Goal: Communication & Community: Answer question/provide support

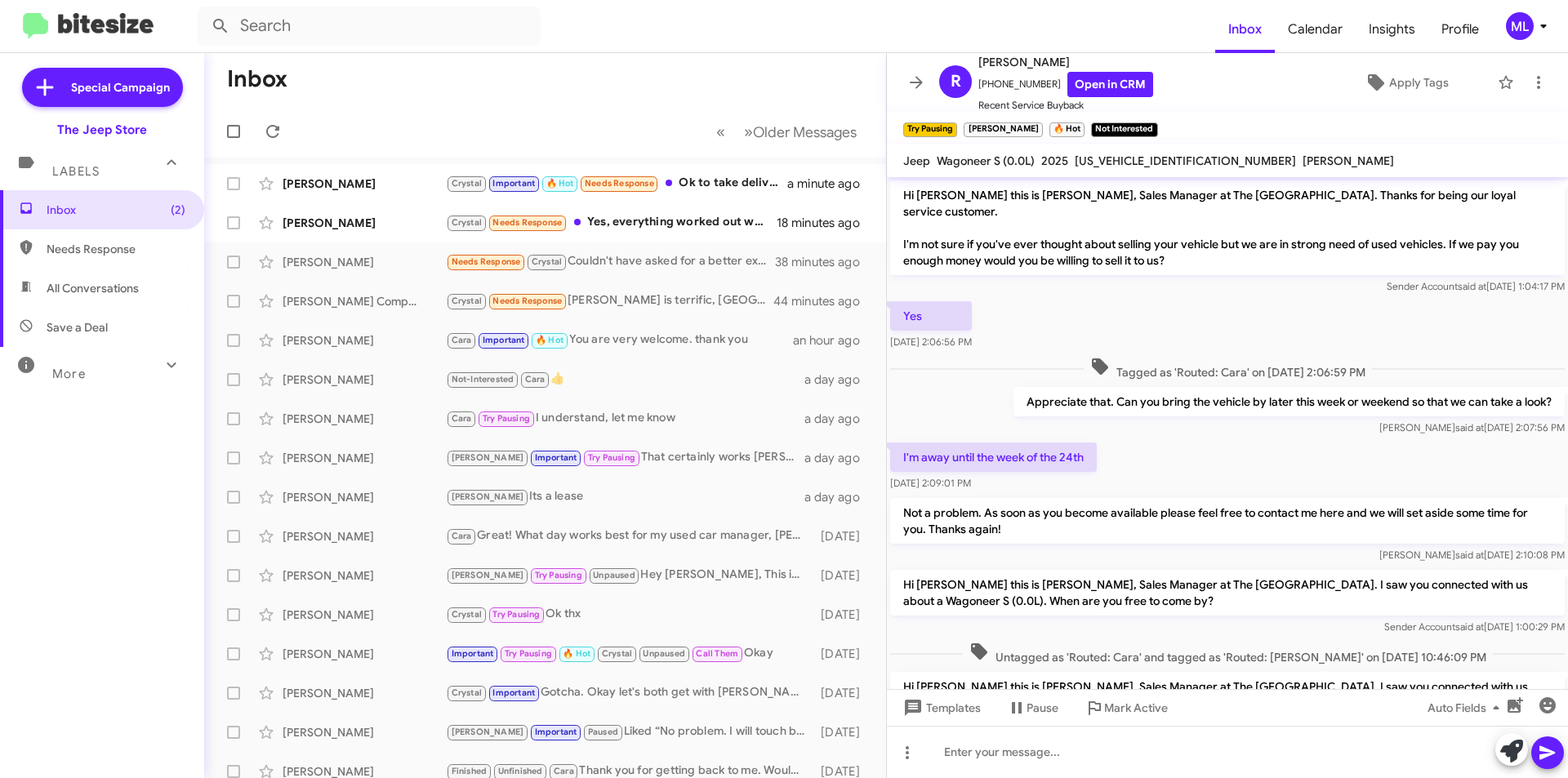
scroll to position [447, 0]
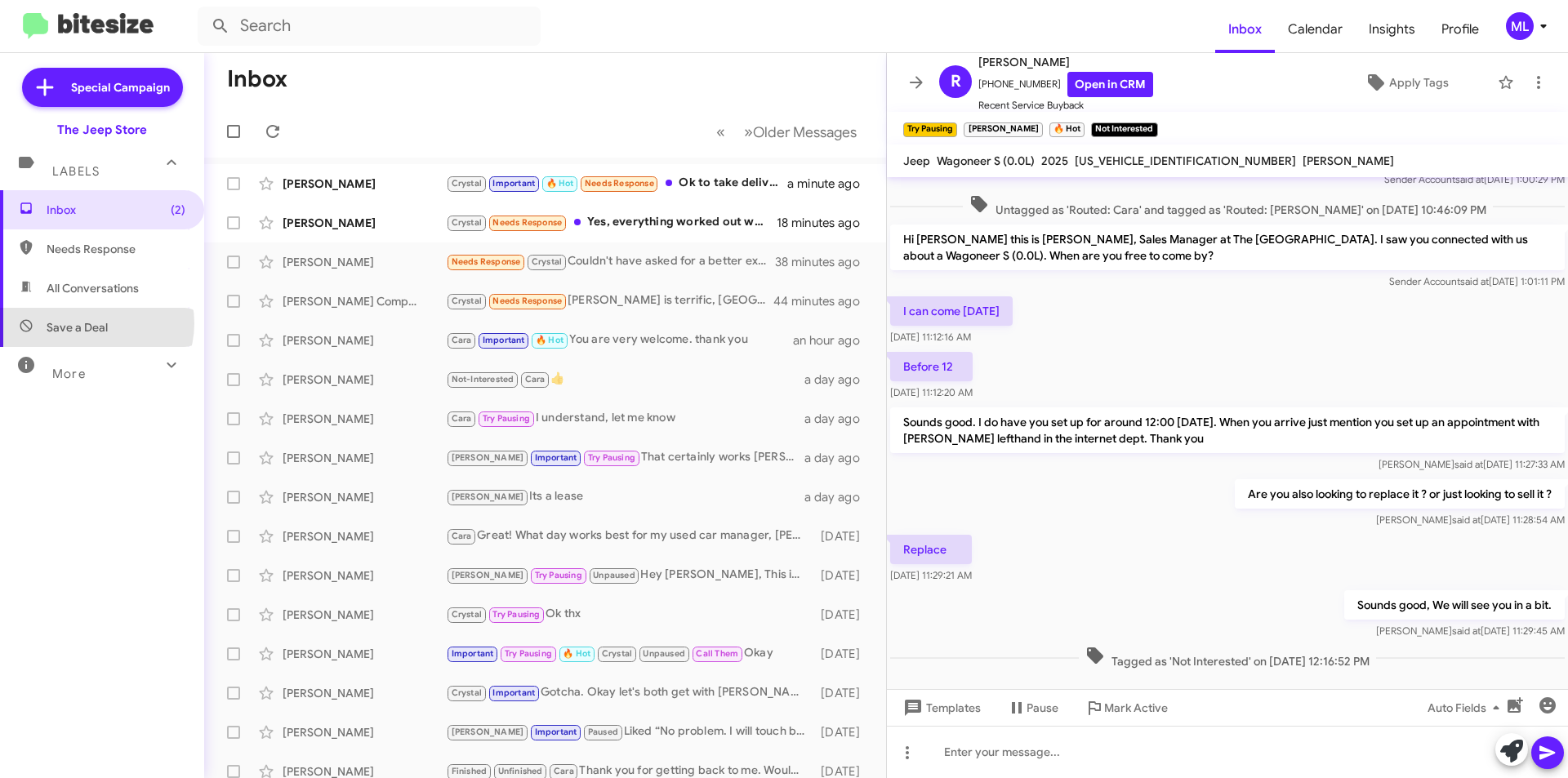
click at [91, 324] on span "Save a Deal" at bounding box center [77, 327] width 61 height 16
type input "in:not-interested"
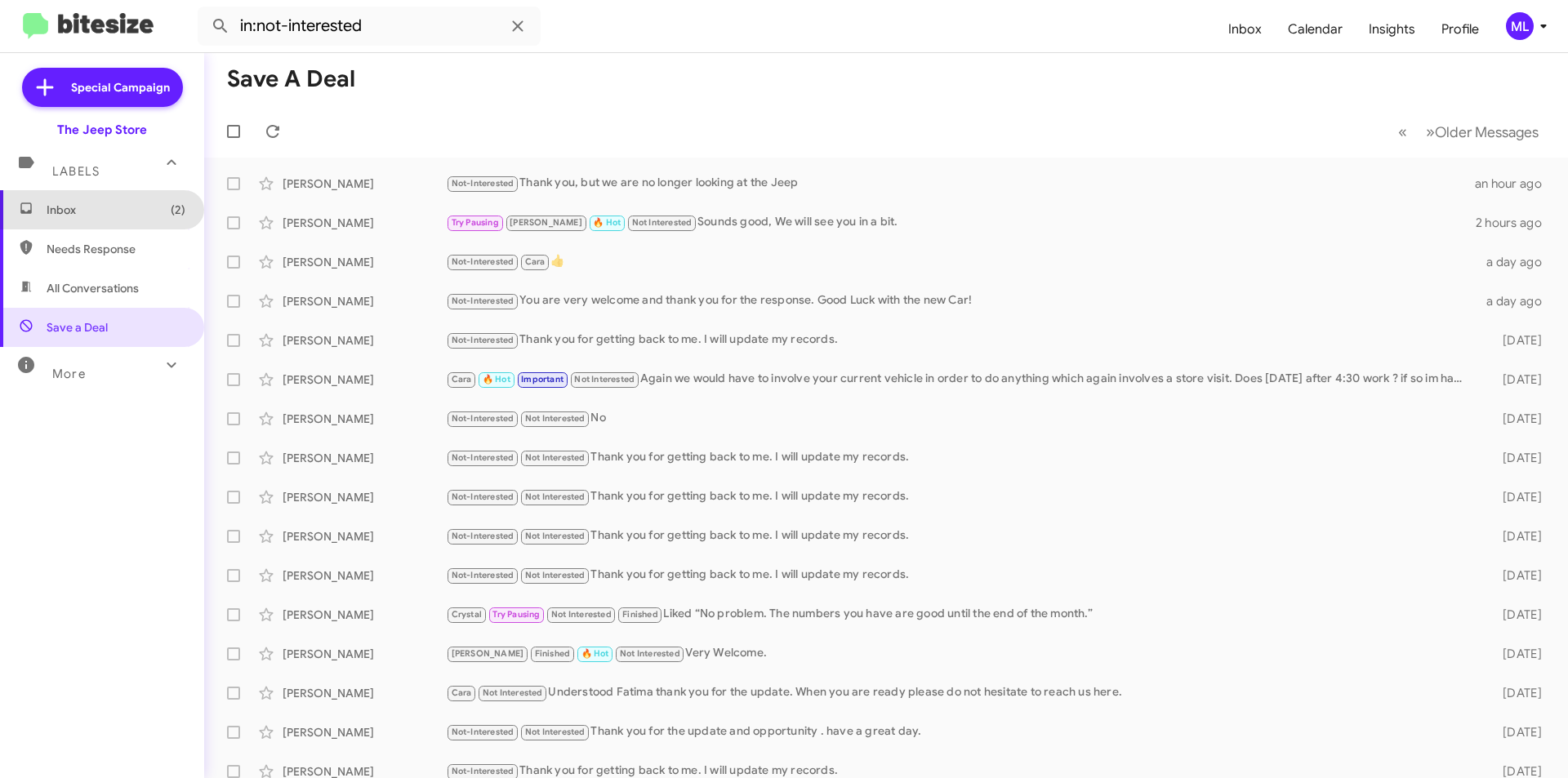
click at [126, 220] on span "Inbox (2)" at bounding box center [102, 210] width 204 height 39
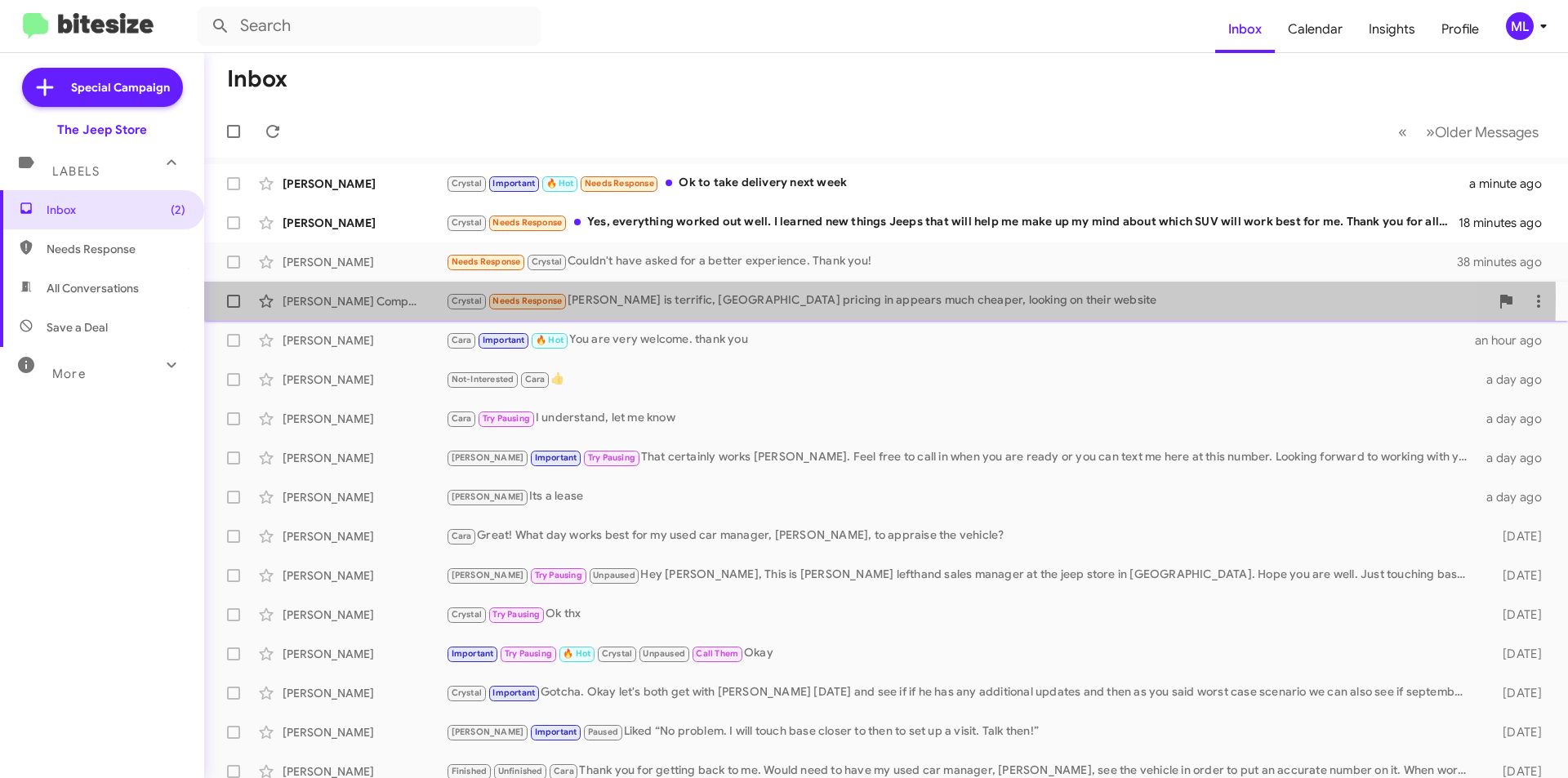
click at [686, 298] on div "Crystal Needs Response [PERSON_NAME] is terrific, [GEOGRAPHIC_DATA] pricing in …" at bounding box center [967, 300] width 1044 height 19
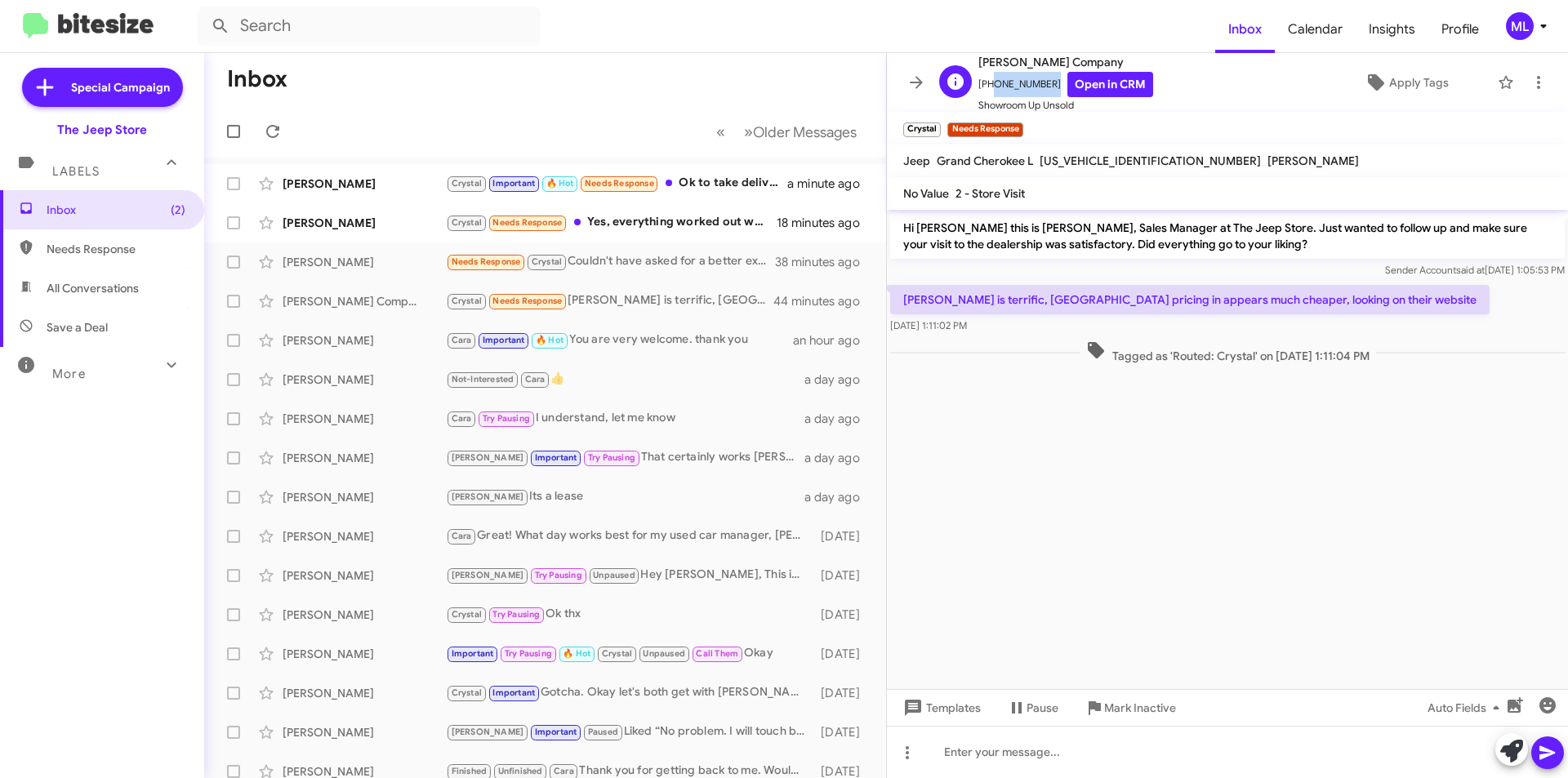
drag, startPoint x: 1044, startPoint y: 79, endPoint x: 987, endPoint y: 81, distance: 57.0
click at [987, 81] on span "[PHONE_NUMBER] Open in CRM" at bounding box center [1065, 84] width 175 height 25
copy span "7329969460"
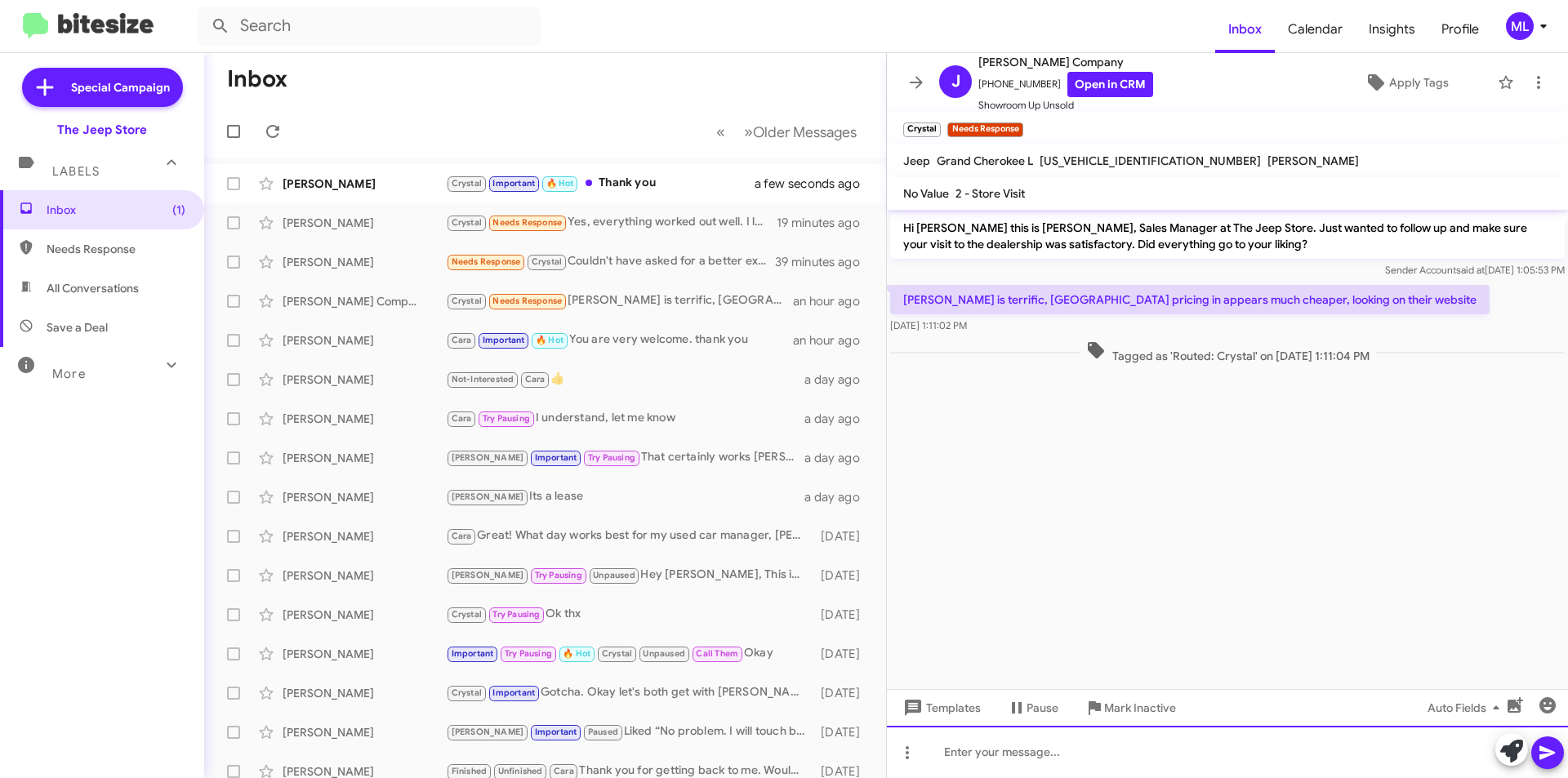
click at [1125, 764] on div at bounding box center [1227, 752] width 681 height 52
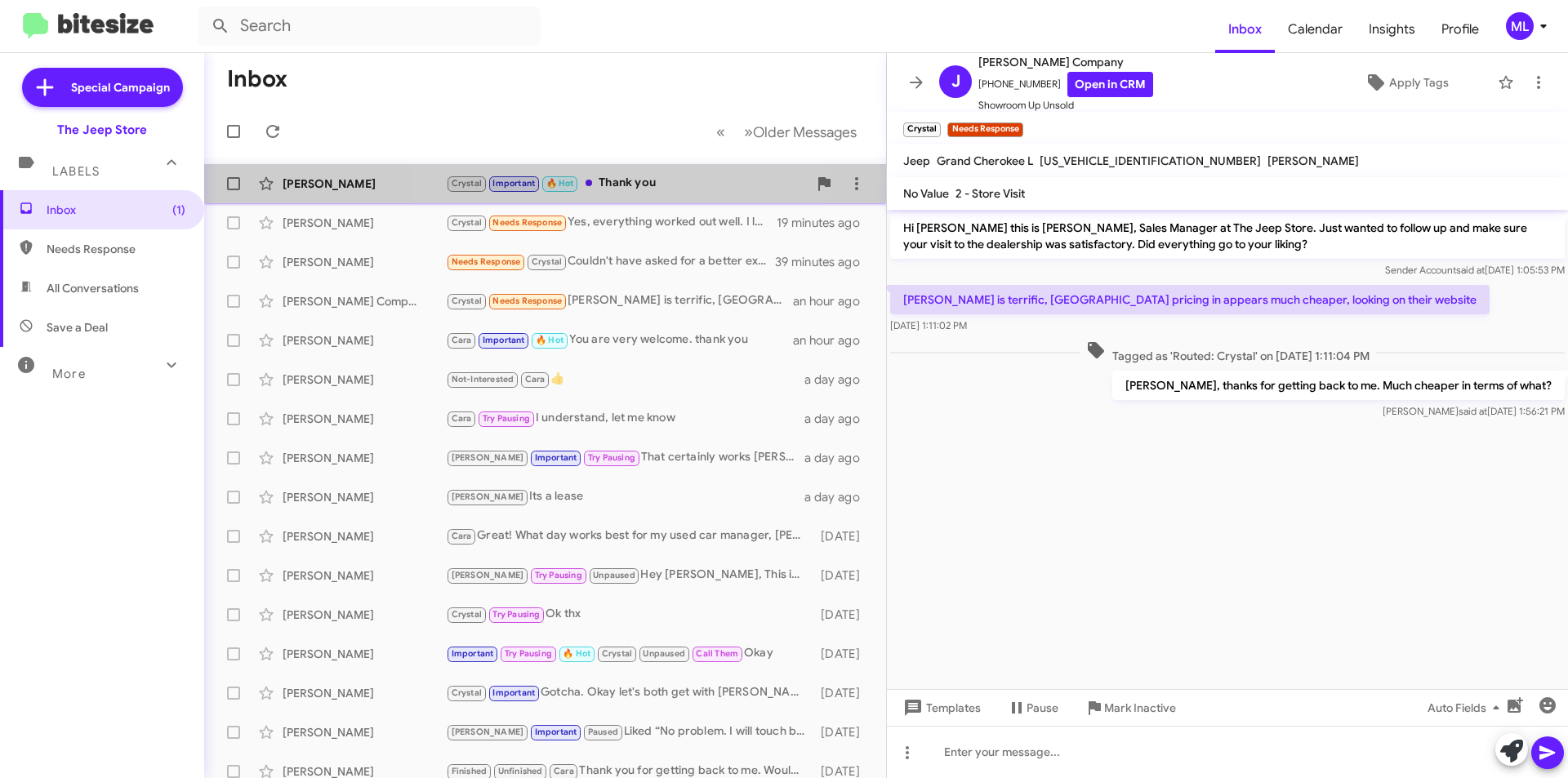
click at [620, 187] on div "Crystal Important 🔥 Hot Thank you" at bounding box center [626, 183] width 361 height 19
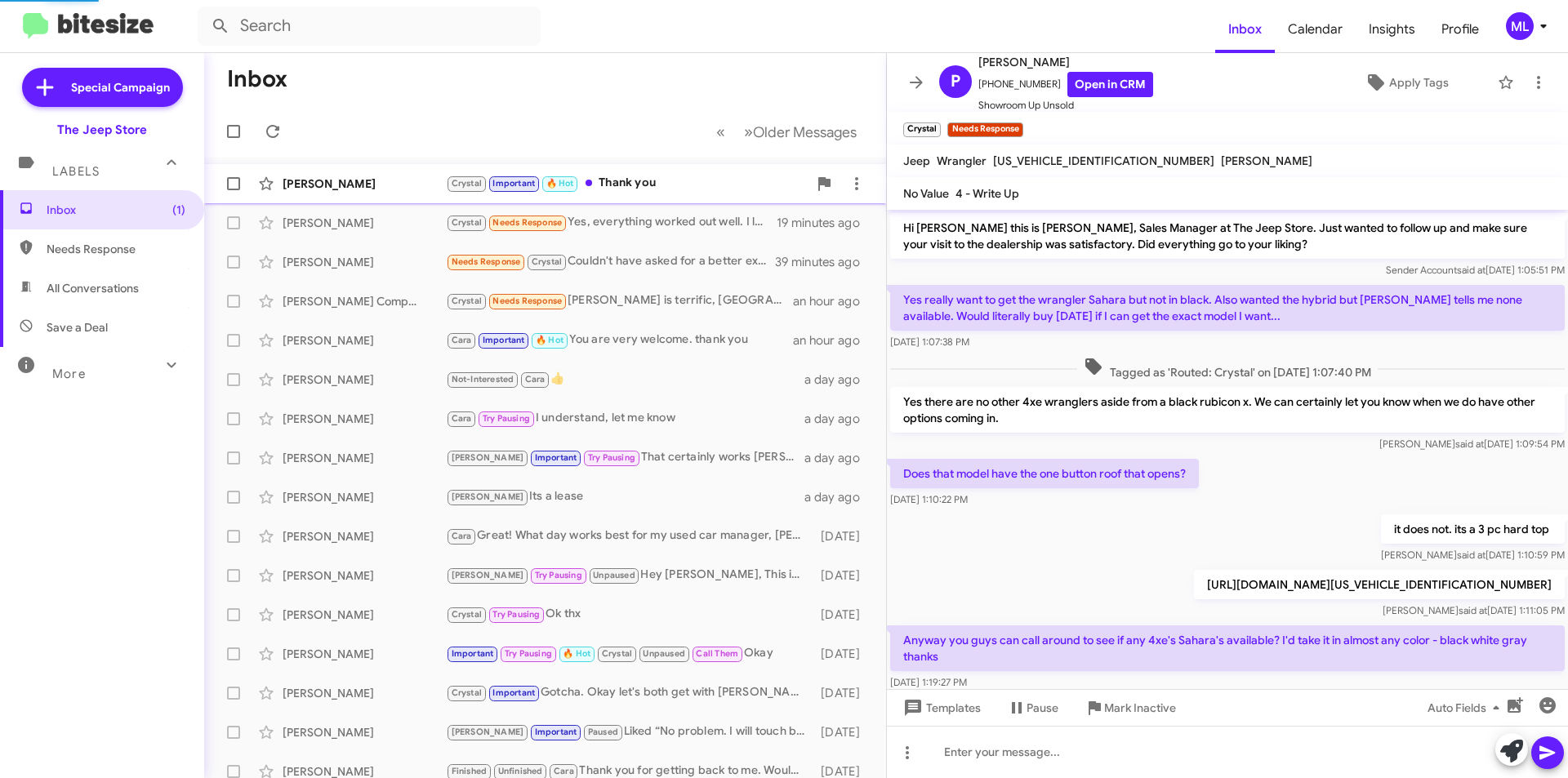
scroll to position [335, 0]
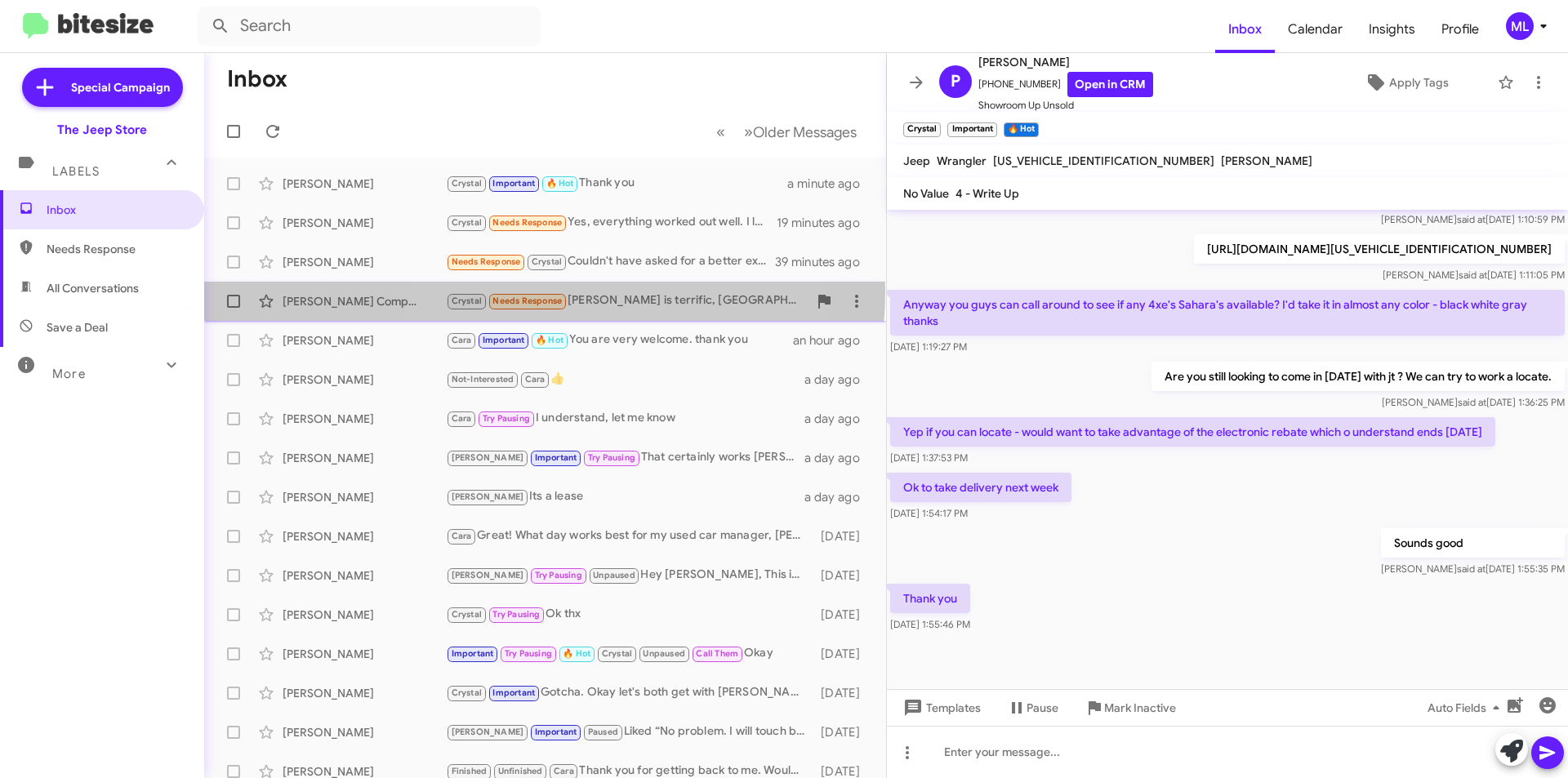
click at [544, 291] on span "Crystal Needs Response" at bounding box center [507, 300] width 122 height 19
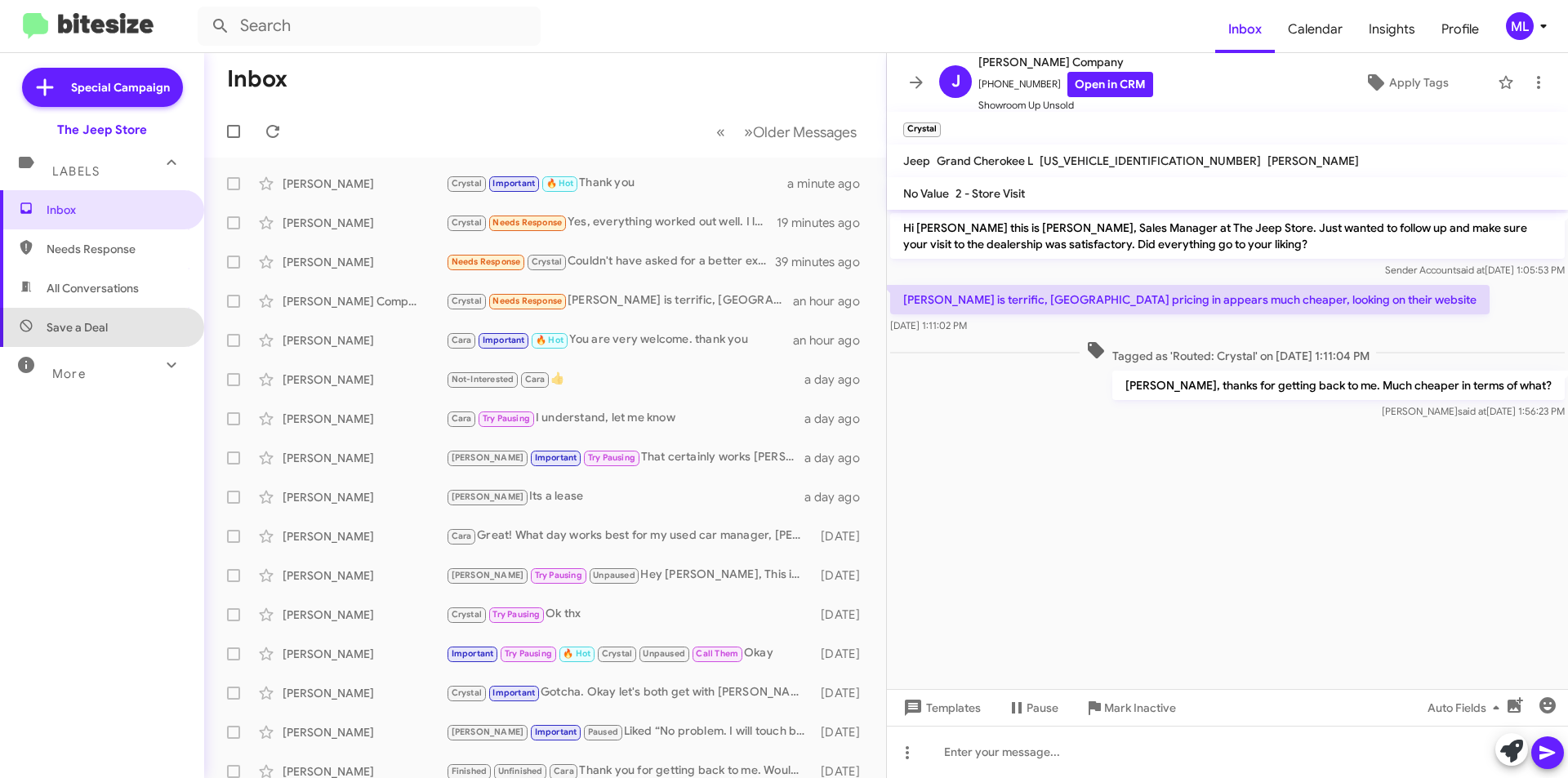
click at [115, 316] on span "Save a Deal" at bounding box center [102, 327] width 204 height 39
type input "in:not-interested"
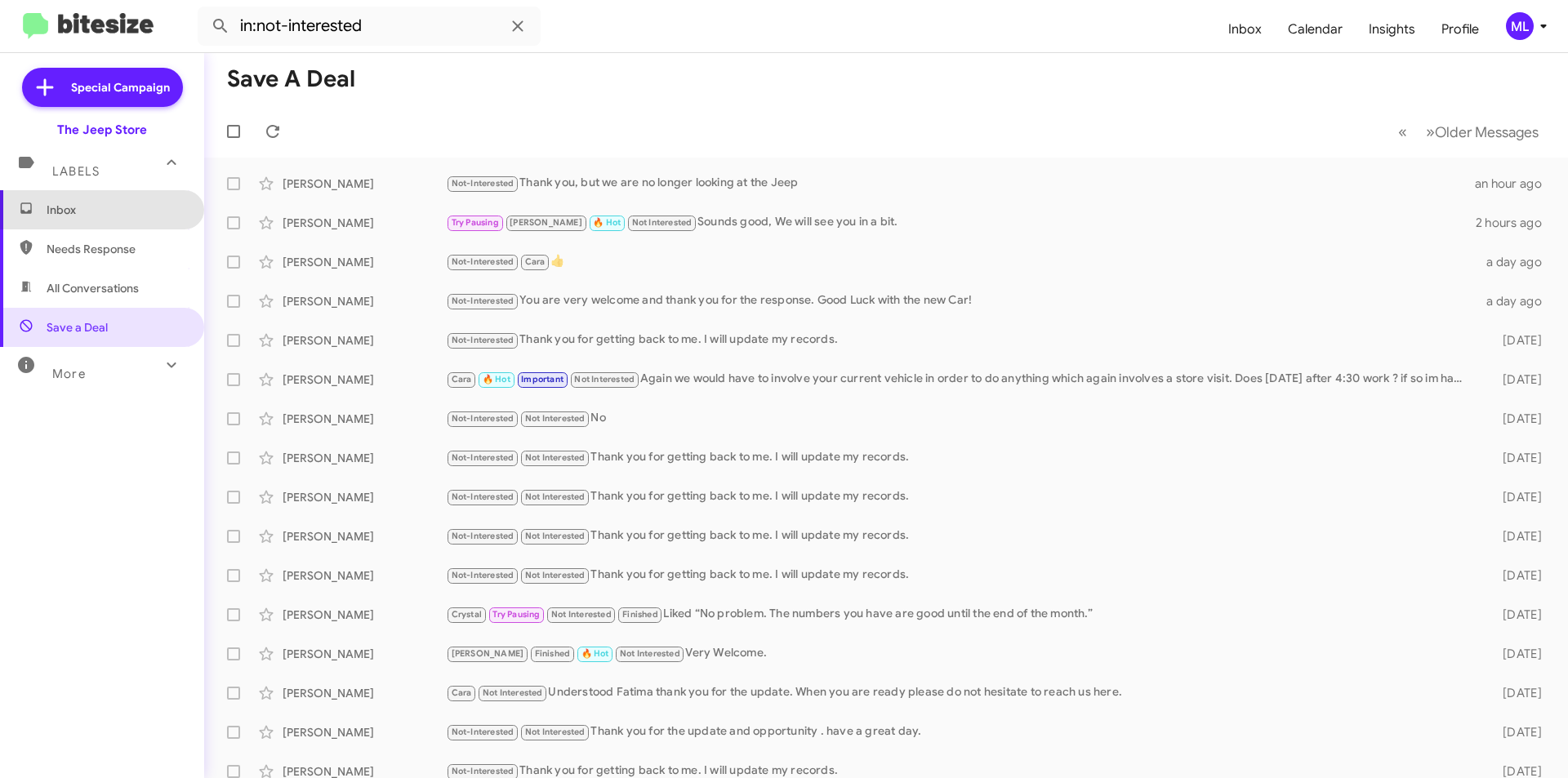
click at [117, 205] on span "Inbox" at bounding box center [116, 210] width 139 height 16
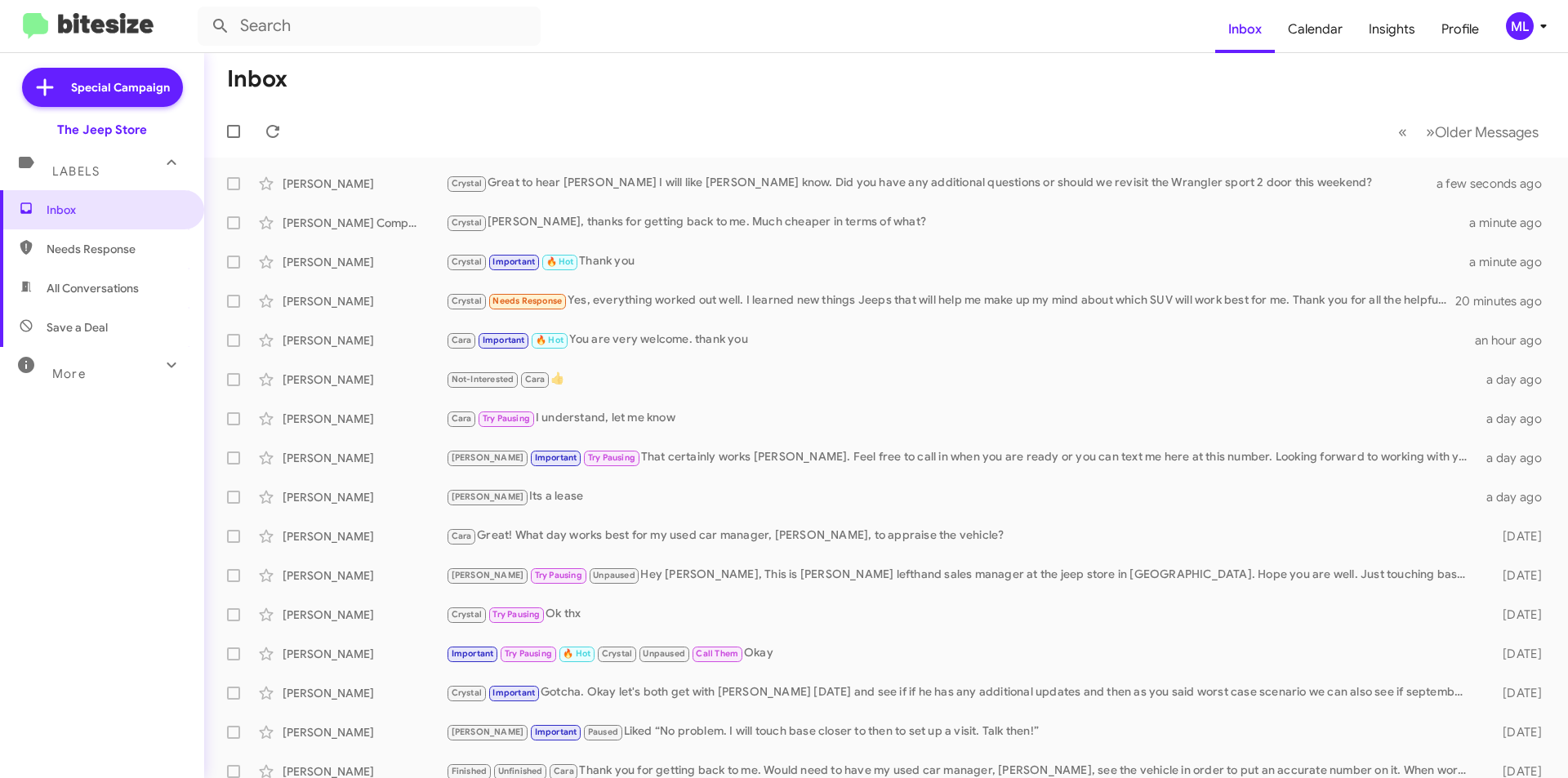
click at [120, 323] on span "Save a Deal" at bounding box center [102, 327] width 204 height 39
type input "in:not-interested"
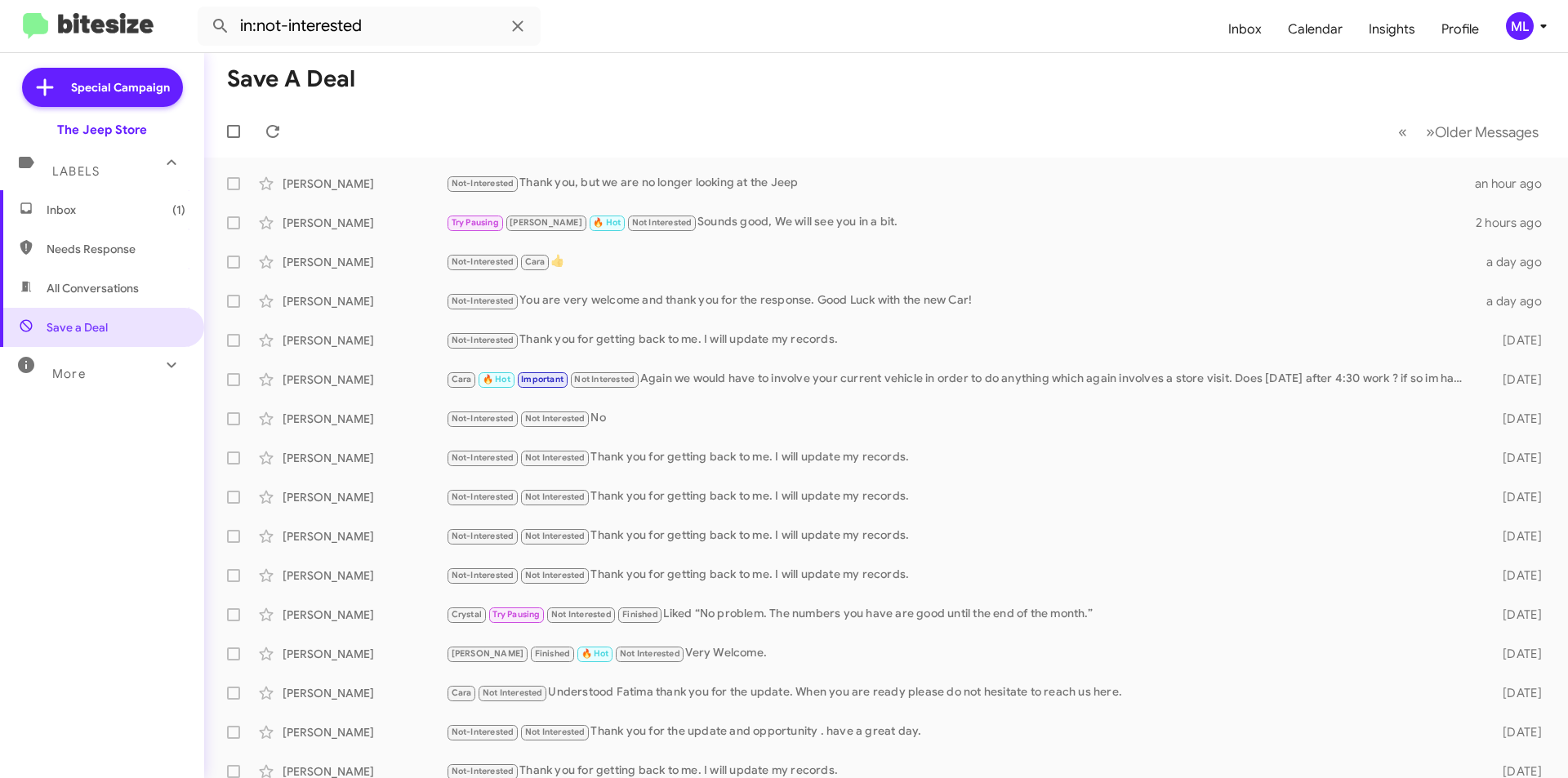
click at [148, 205] on span "Inbox (1)" at bounding box center [116, 210] width 139 height 16
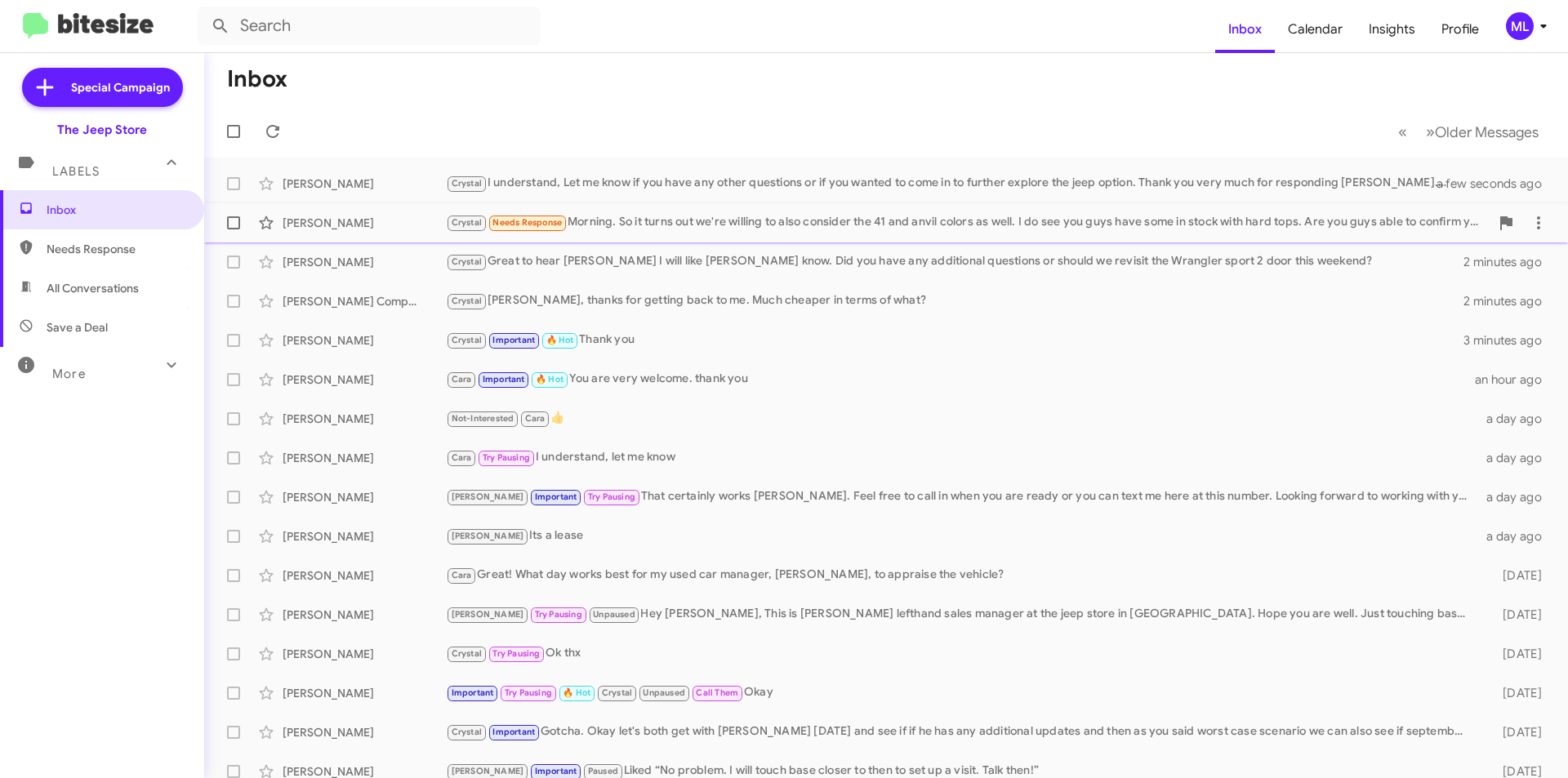
click at [591, 219] on div "Crystal Needs Response Morning. So it turns out we're willing to also consider …" at bounding box center [967, 222] width 1044 height 19
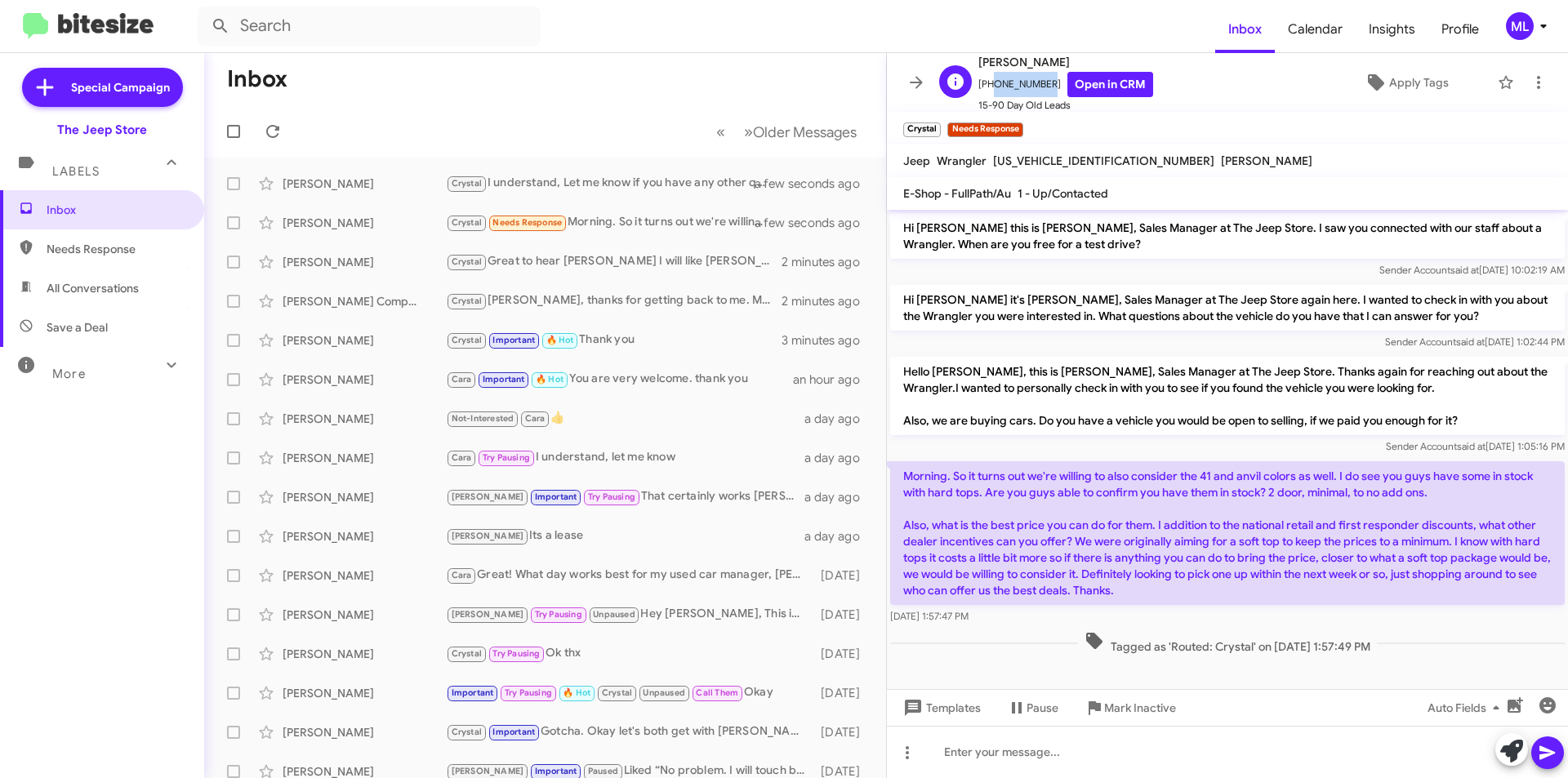
drag, startPoint x: 1040, startPoint y: 82, endPoint x: 988, endPoint y: 85, distance: 52.1
click at [988, 85] on span "[PHONE_NUMBER] Open in CRM" at bounding box center [1065, 84] width 175 height 25
copy span "6462493475"
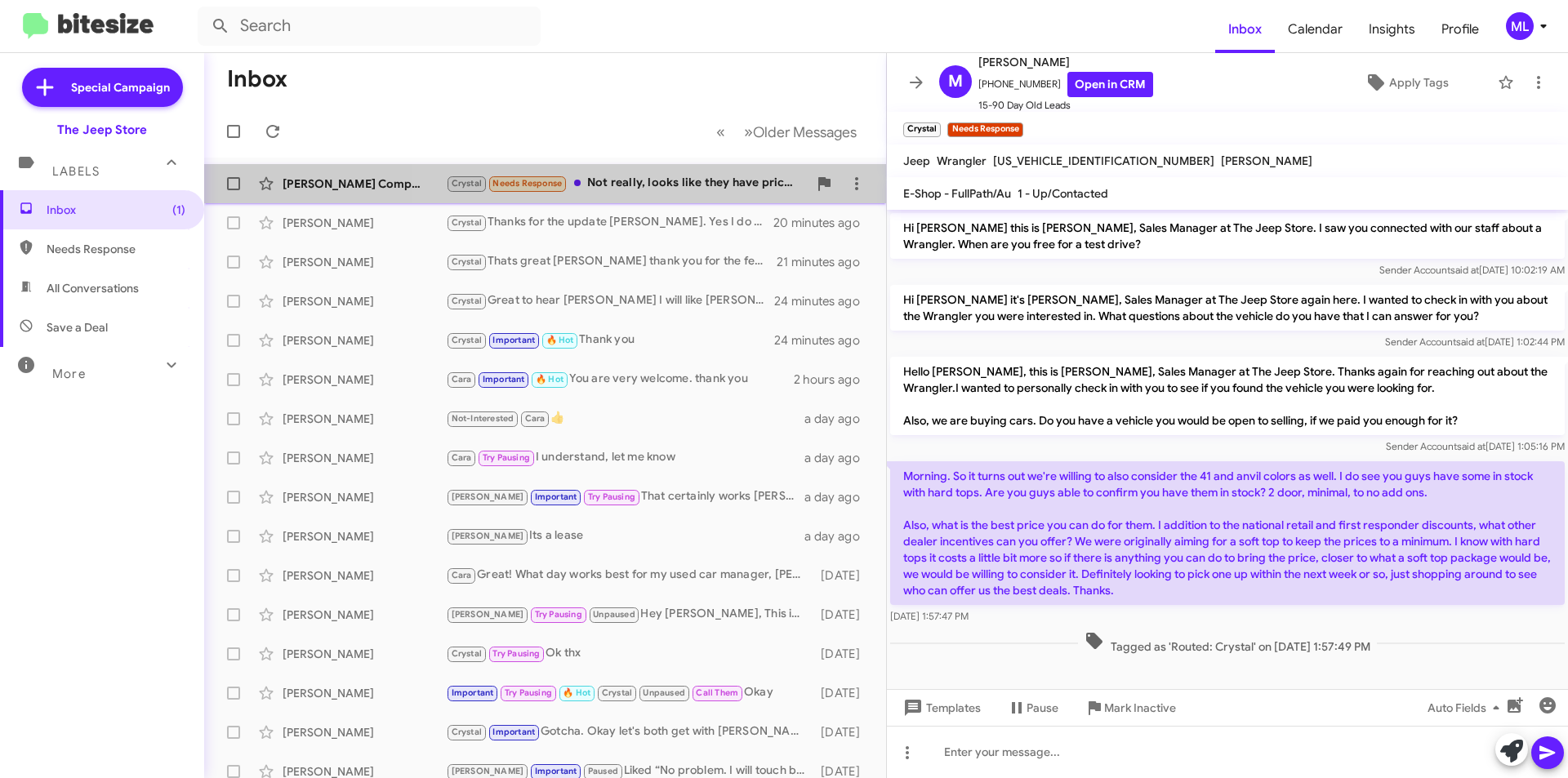
click at [651, 183] on div "Crystal Needs Response Not really, looks like they have prices, $45,000 to 46,0…" at bounding box center [626, 183] width 361 height 19
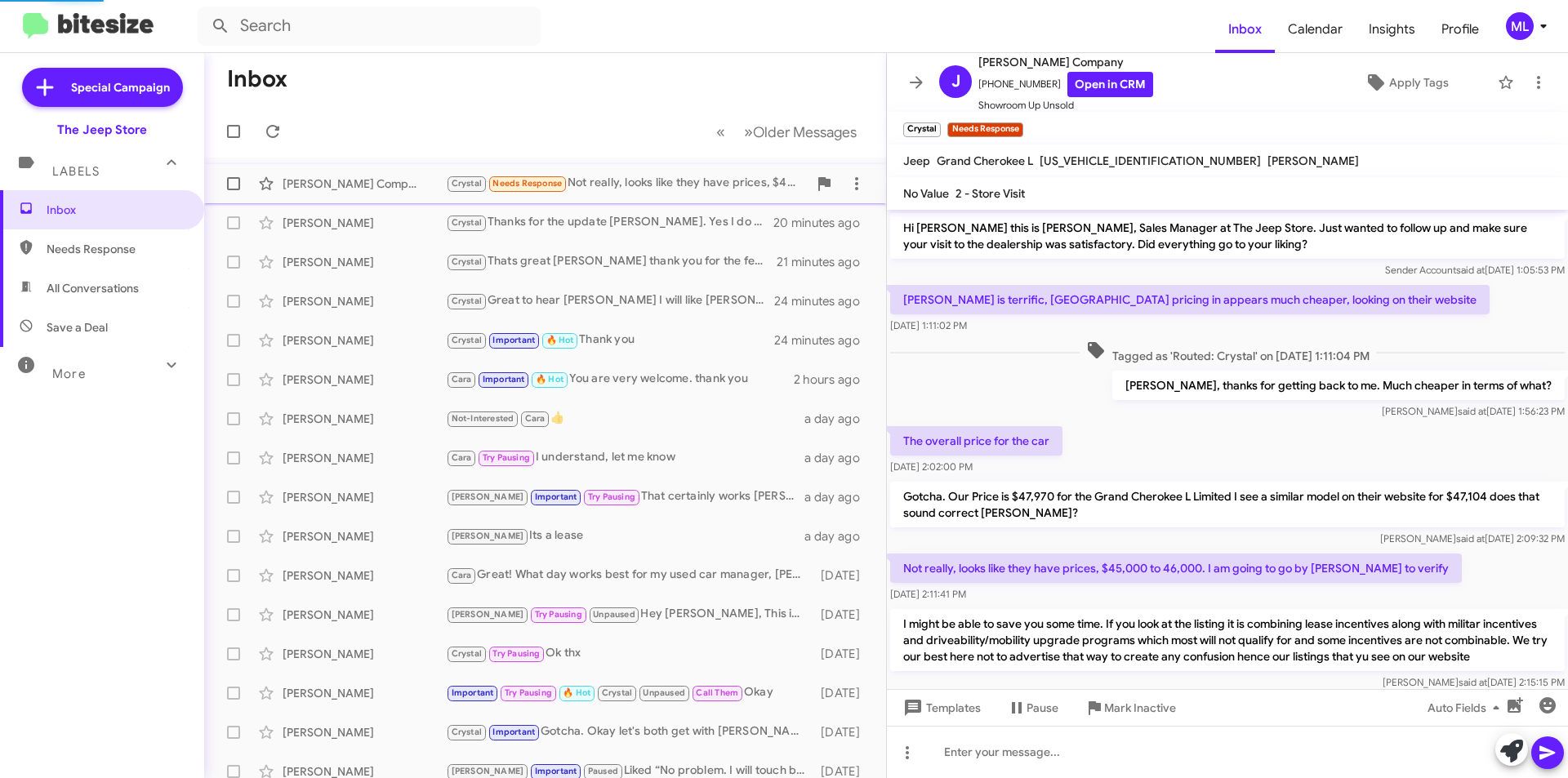
scroll to position [54, 0]
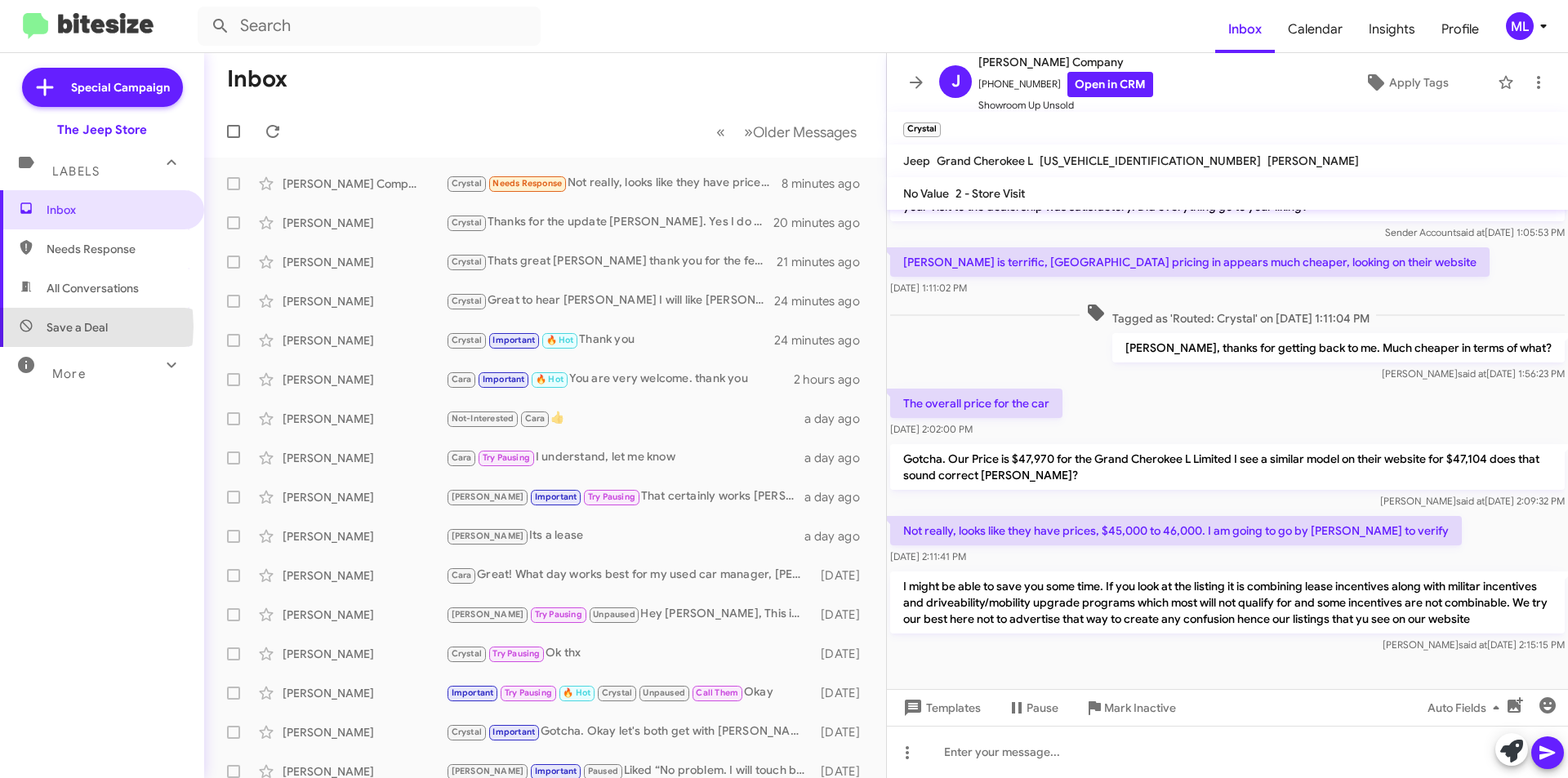
click at [47, 326] on span "Save a Deal" at bounding box center [77, 327] width 61 height 16
type input "in:not-interested"
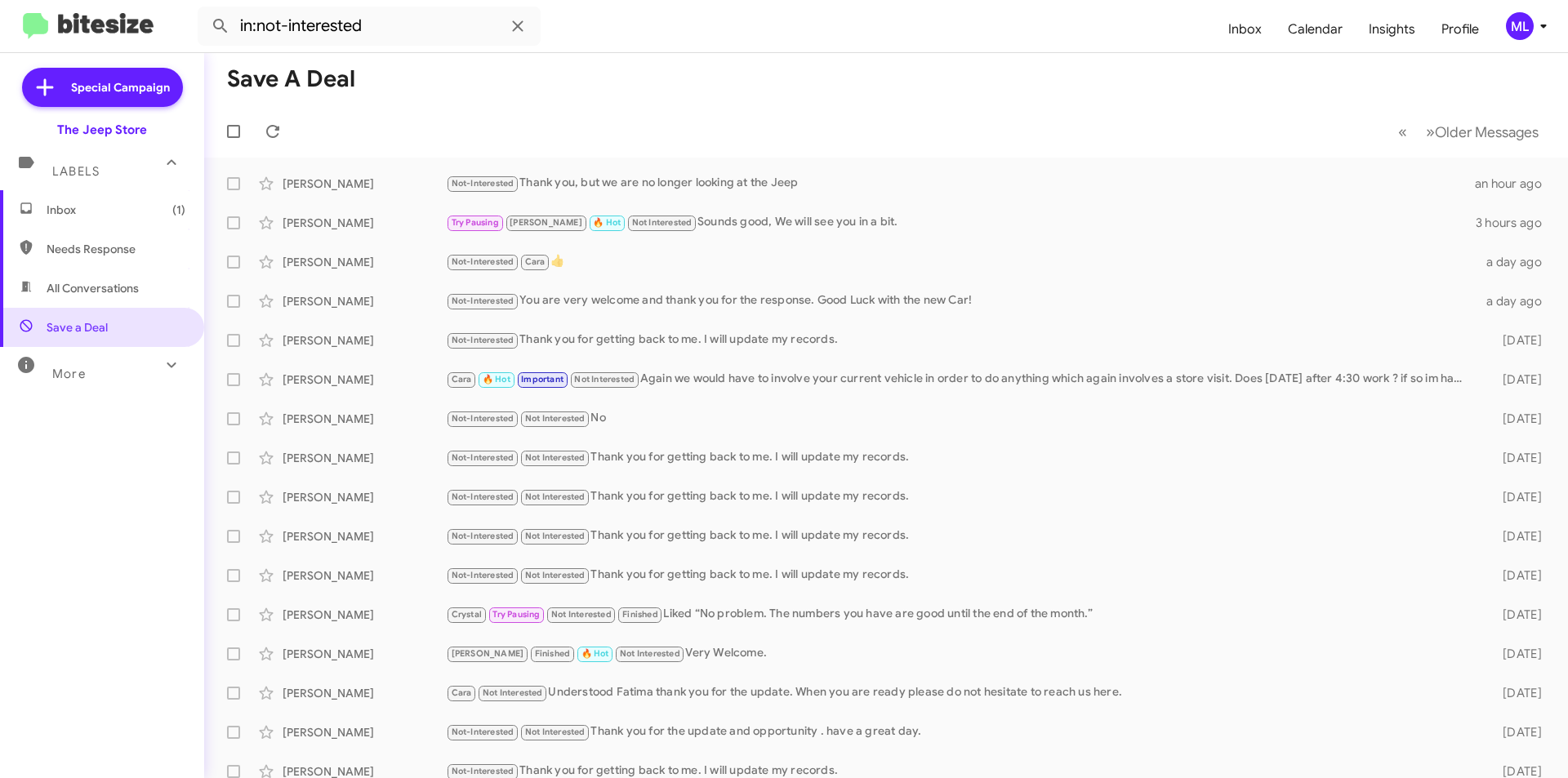
click at [104, 197] on span "Inbox (1)" at bounding box center [102, 210] width 204 height 39
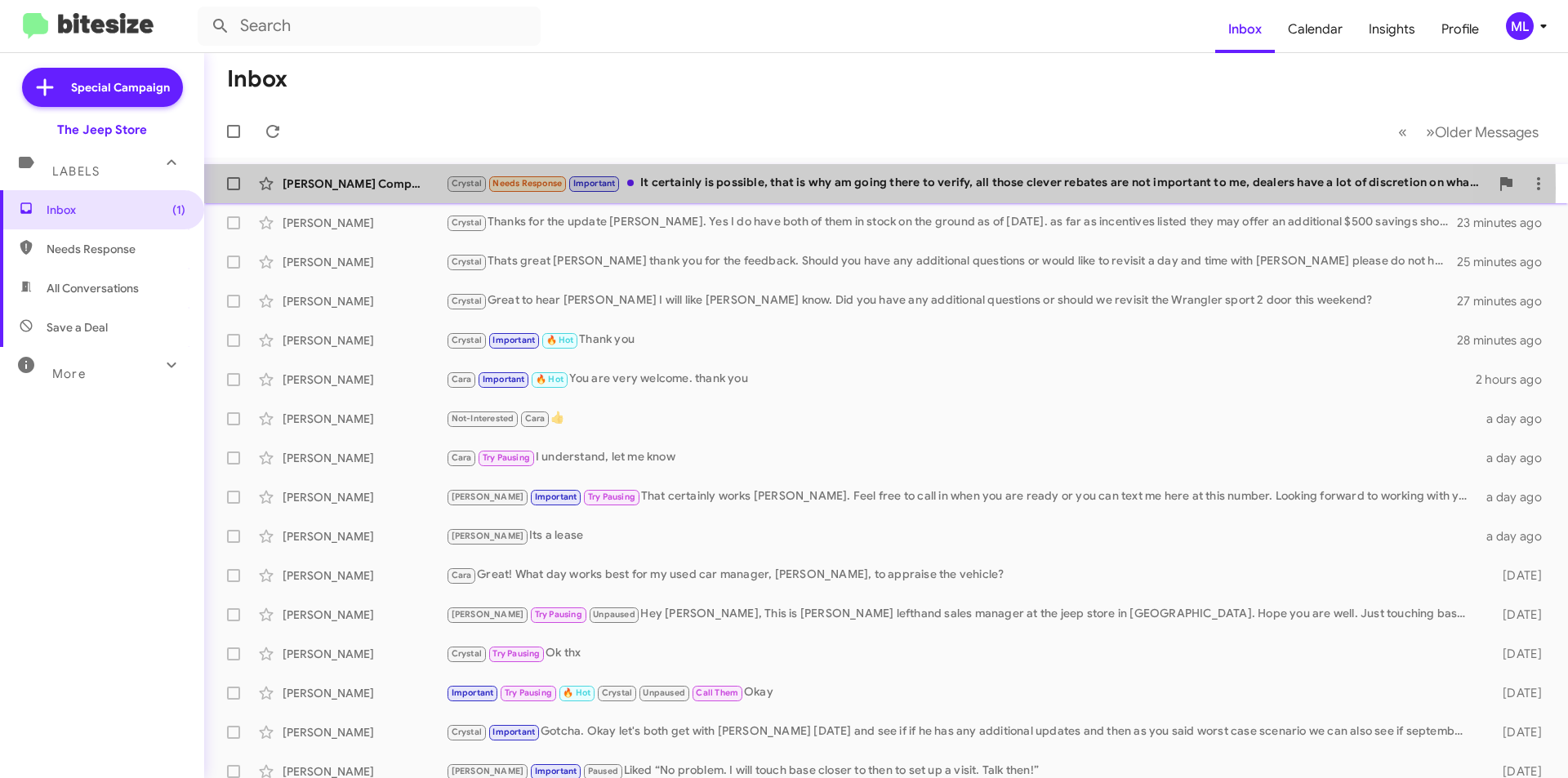
click at [683, 187] on div "Crystal Needs Response Important It certainly is possible, that is why am going…" at bounding box center [967, 183] width 1044 height 19
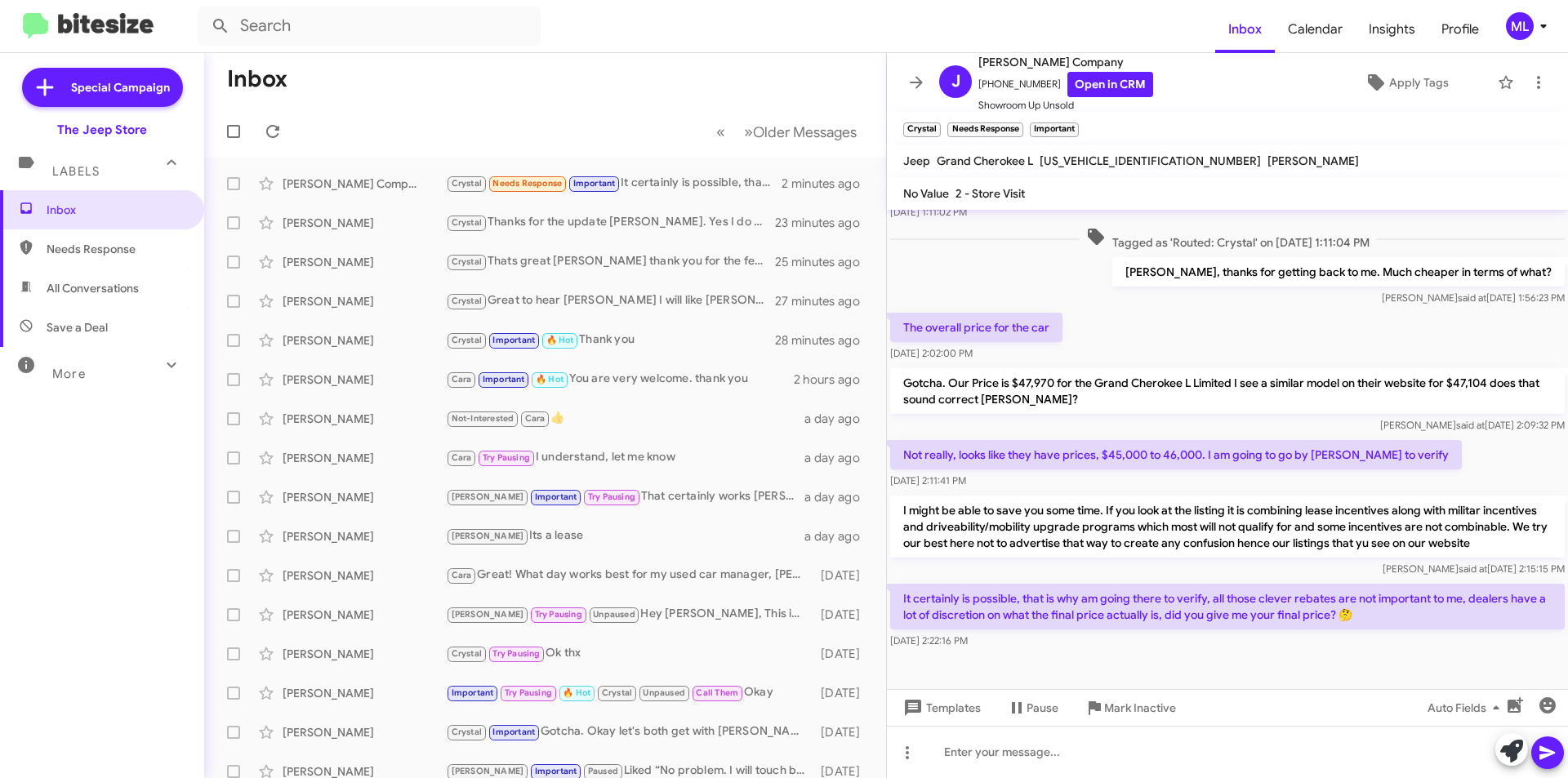
scroll to position [130, 0]
click at [74, 326] on span "Save a Deal" at bounding box center [77, 327] width 61 height 16
type input "in:not-interested"
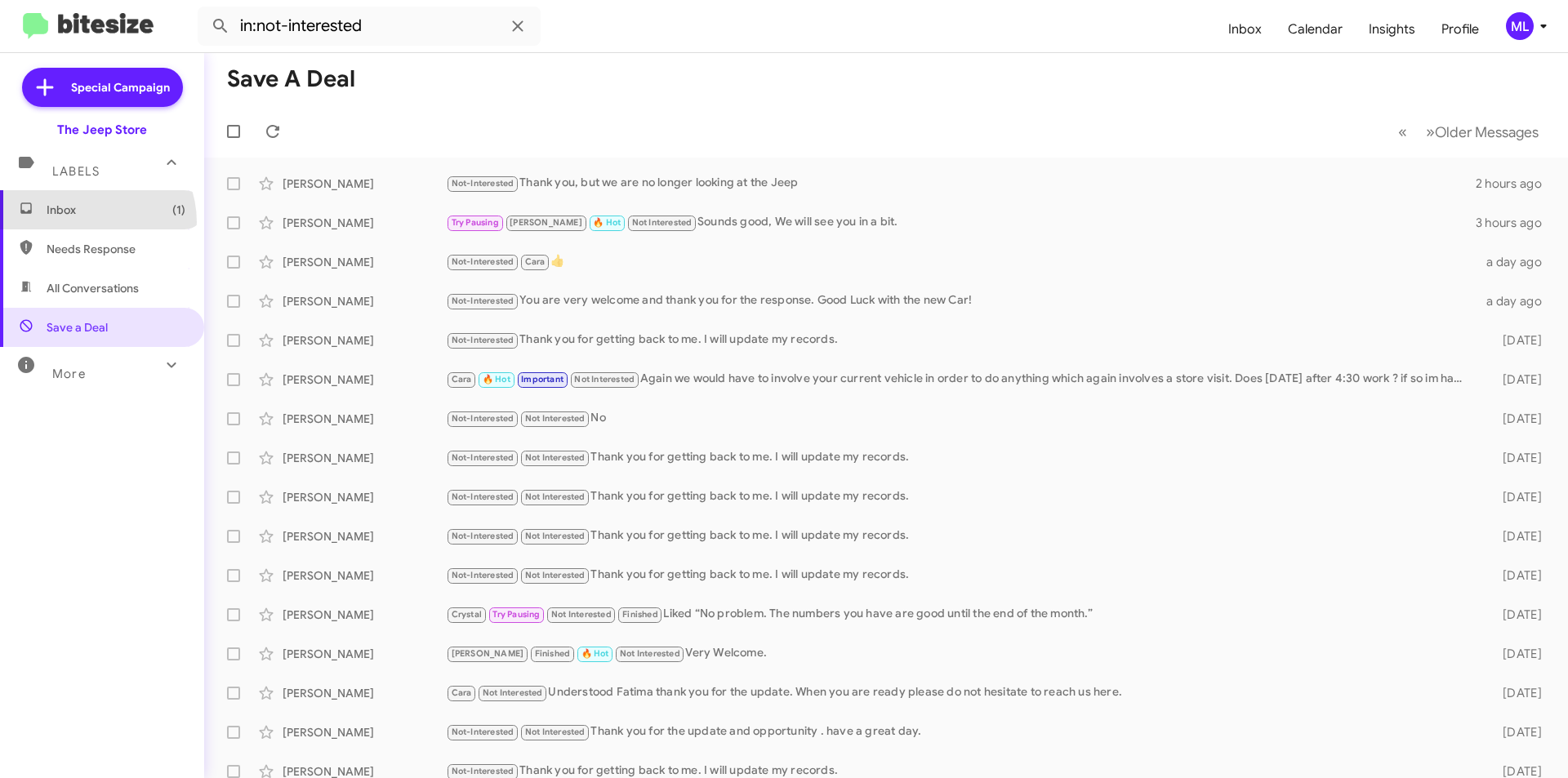
click at [89, 222] on span "Inbox (1)" at bounding box center [102, 210] width 204 height 39
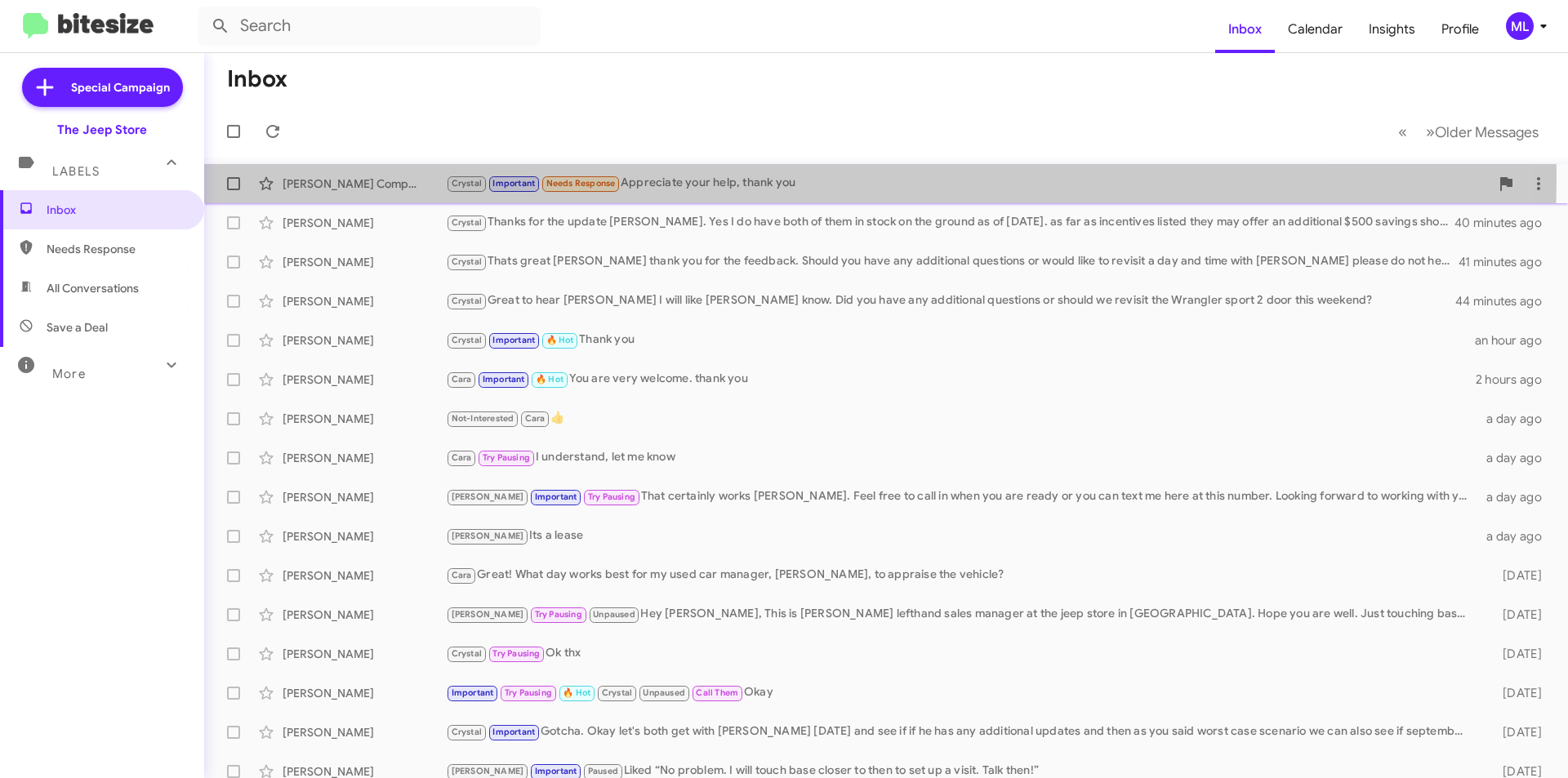
click at [714, 177] on div "Crystal Important Needs Response Appreciate your help, thank you" at bounding box center [967, 183] width 1044 height 19
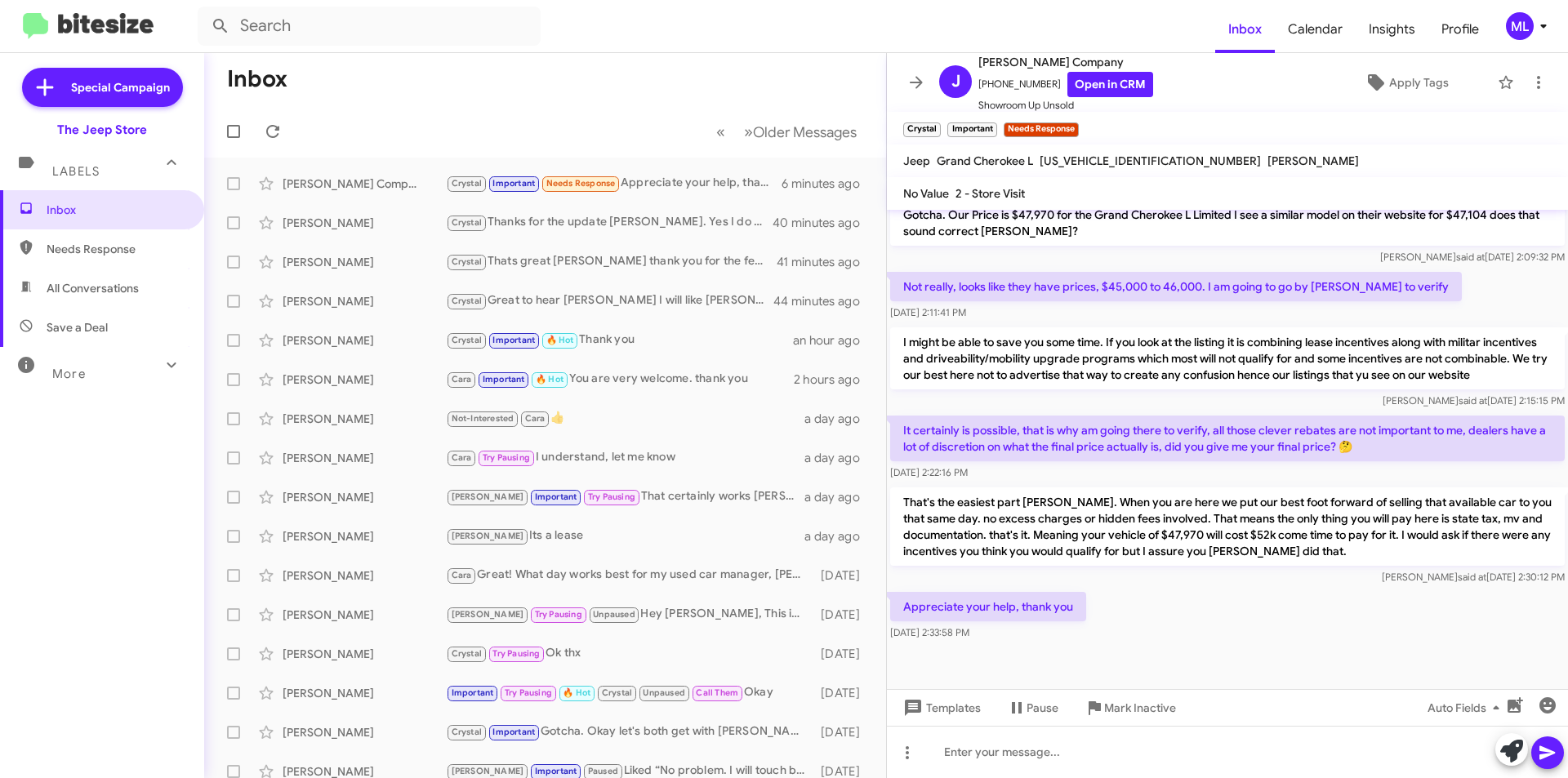
scroll to position [298, 0]
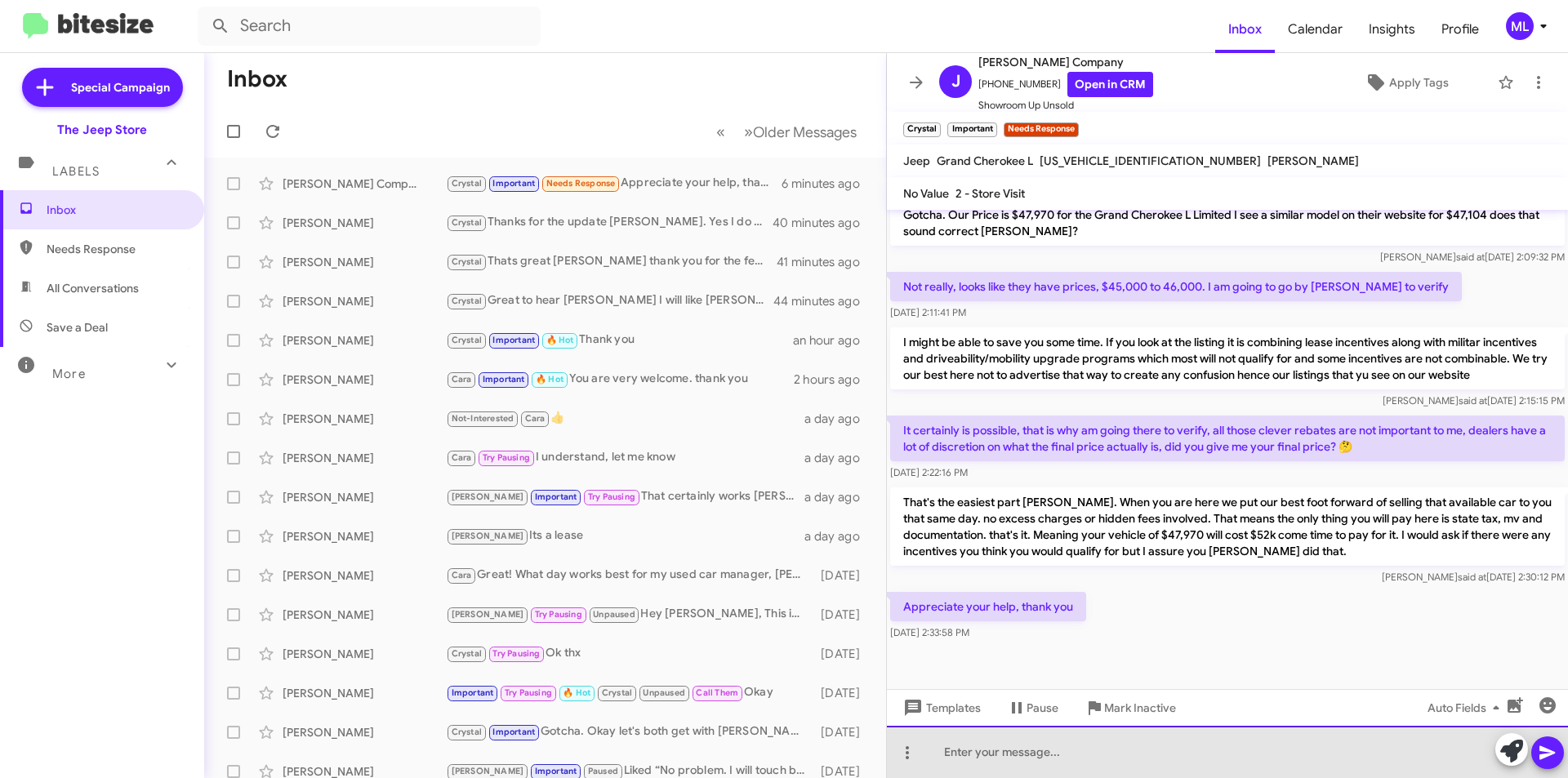
click at [1076, 743] on div at bounding box center [1227, 752] width 681 height 52
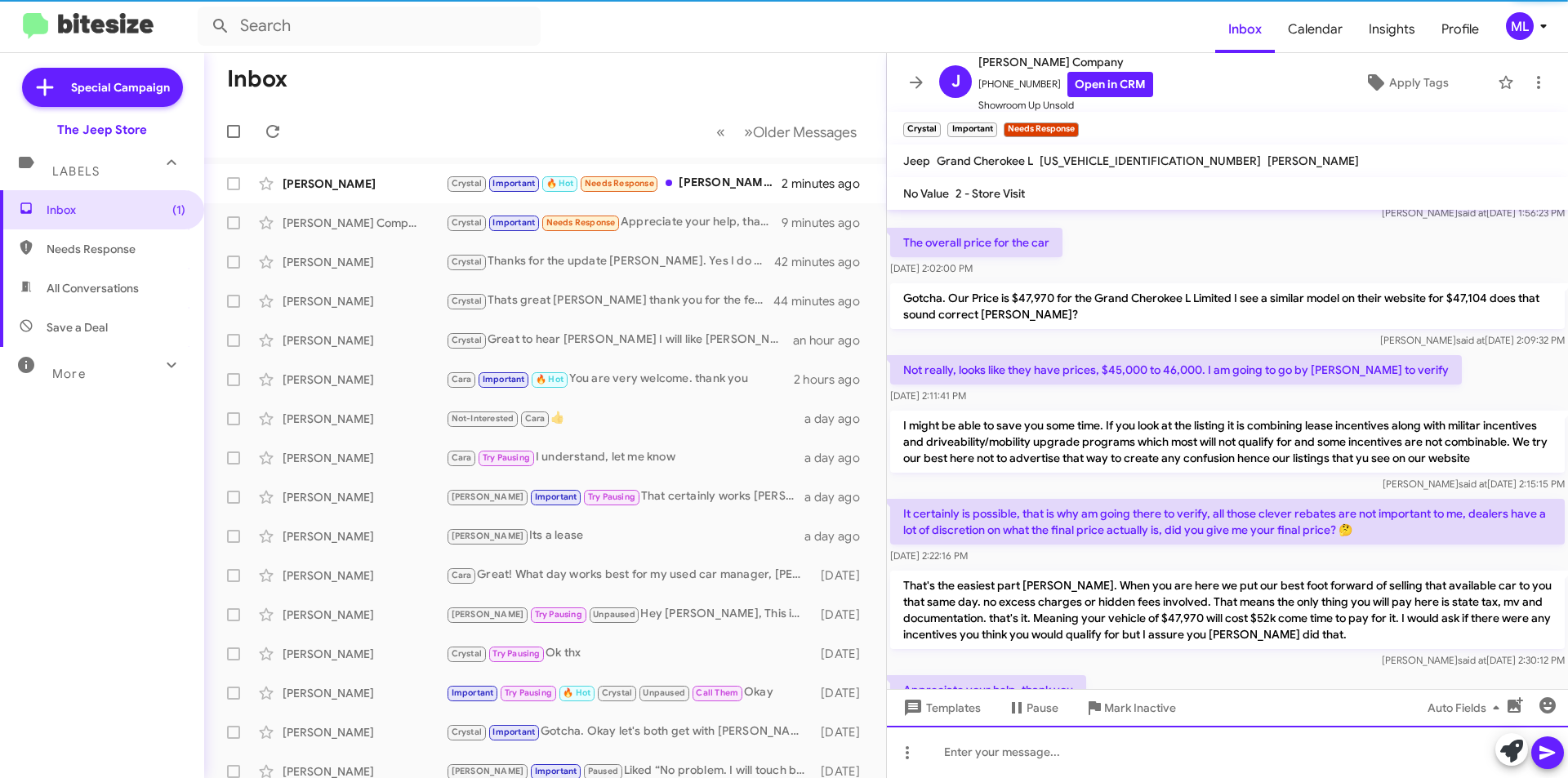
scroll to position [407, 0]
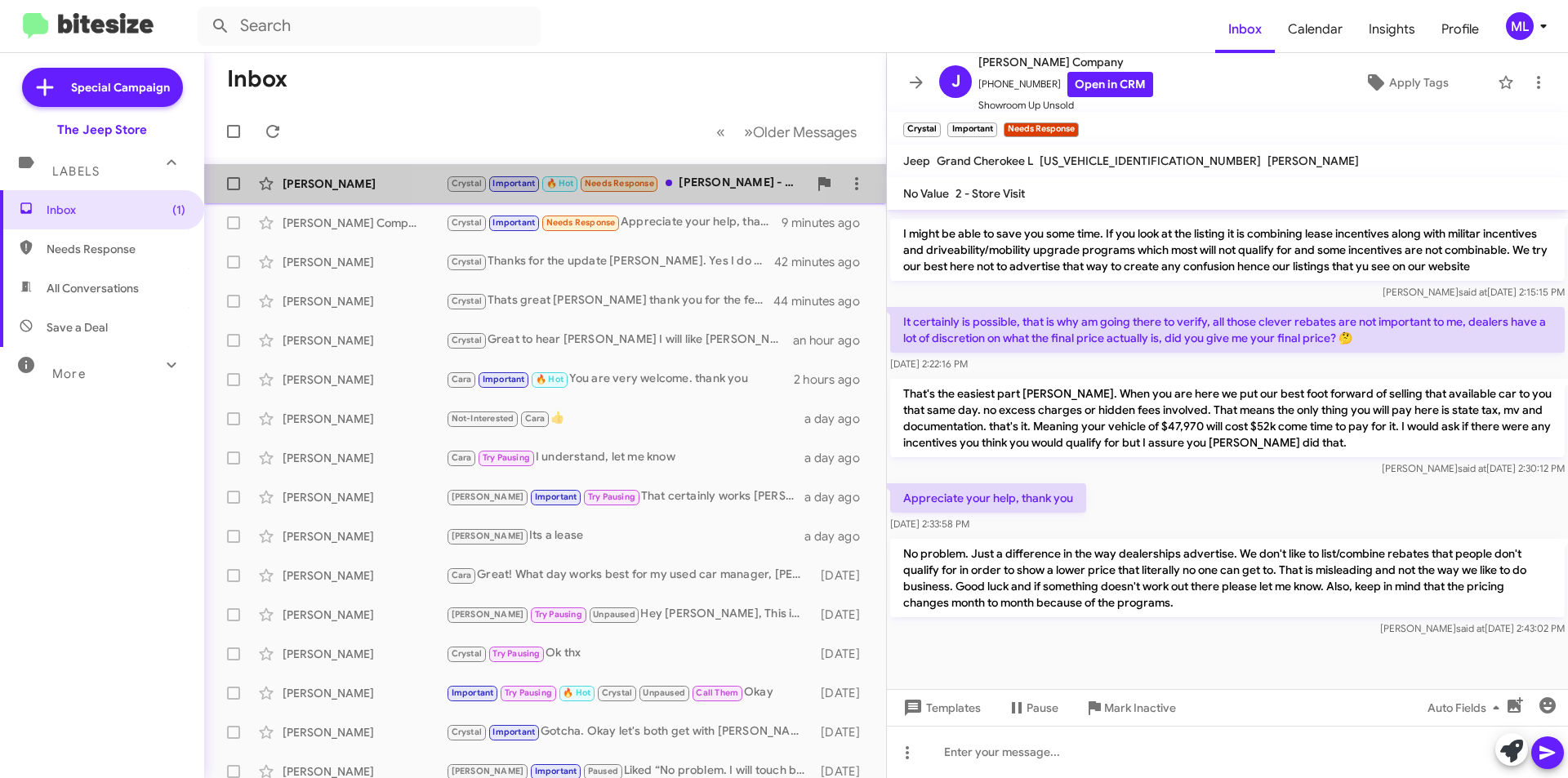
click at [572, 190] on small "🔥 Hot" at bounding box center [559, 184] width 35 height 15
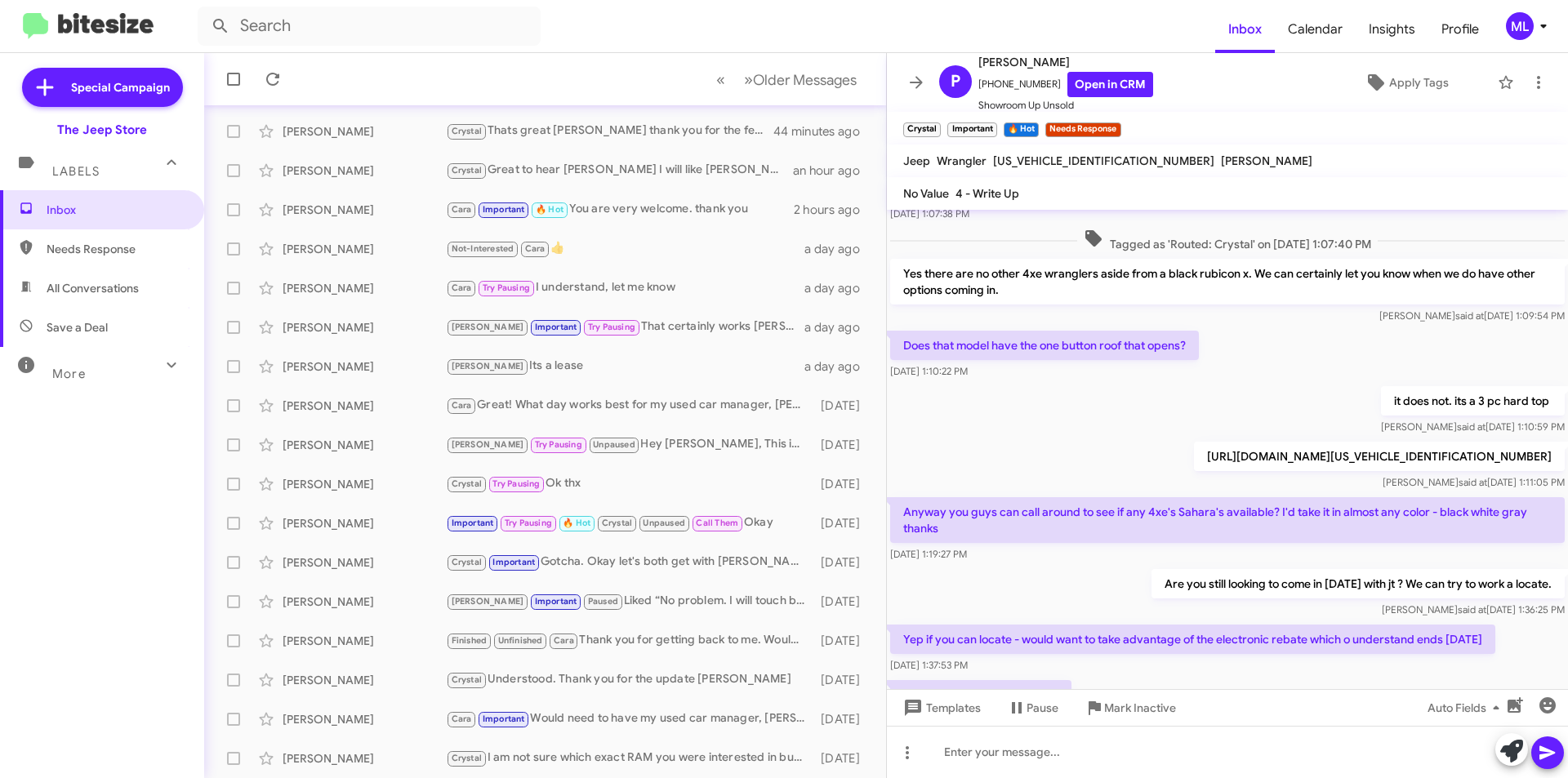
scroll to position [395, 0]
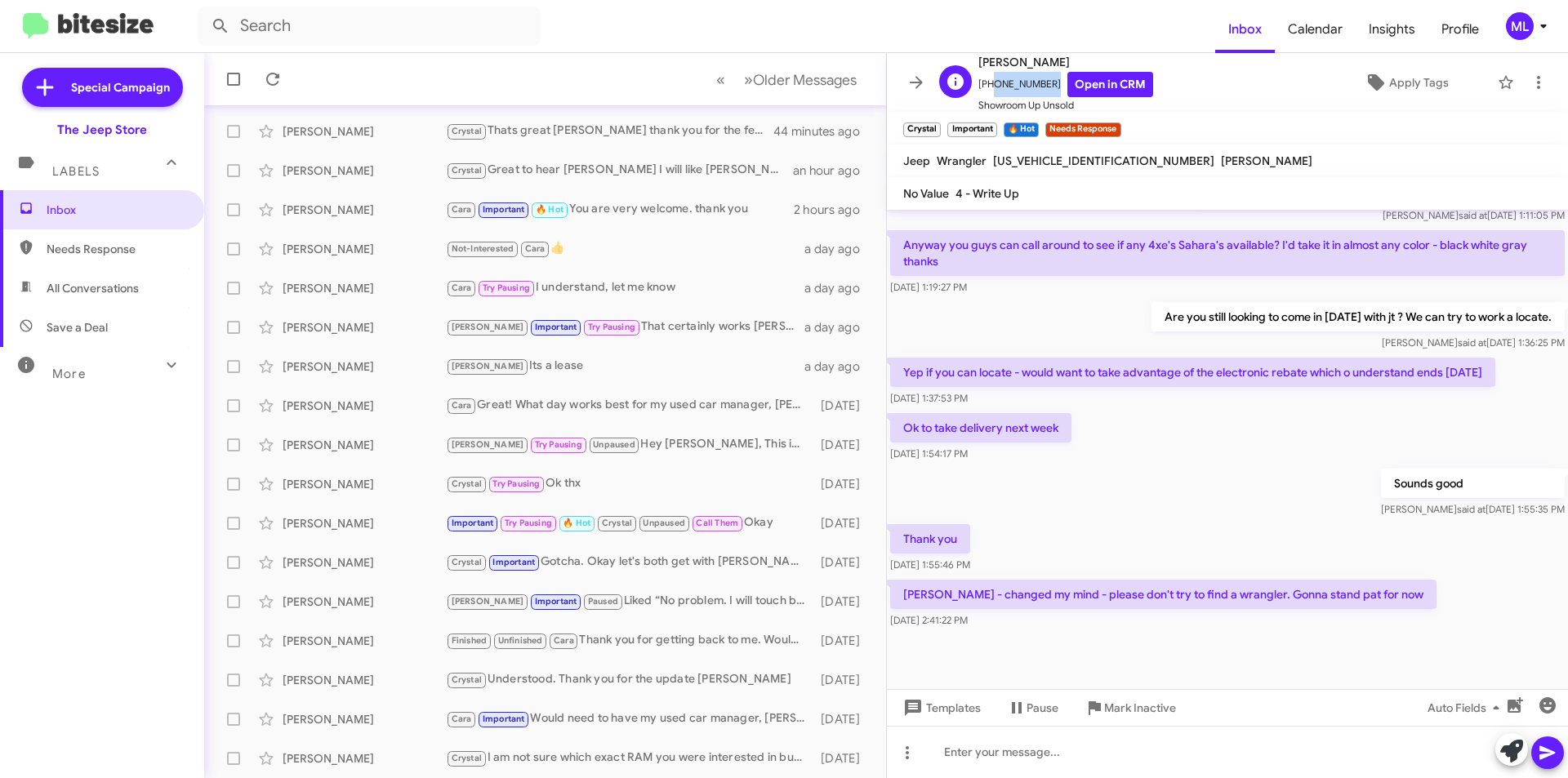
drag, startPoint x: 1044, startPoint y: 82, endPoint x: 990, endPoint y: 89, distance: 54.5
click at [990, 89] on span "[PHONE_NUMBER] Open in CRM" at bounding box center [1065, 84] width 175 height 25
copy span "2015225497"
click at [1203, 741] on div at bounding box center [1227, 752] width 681 height 52
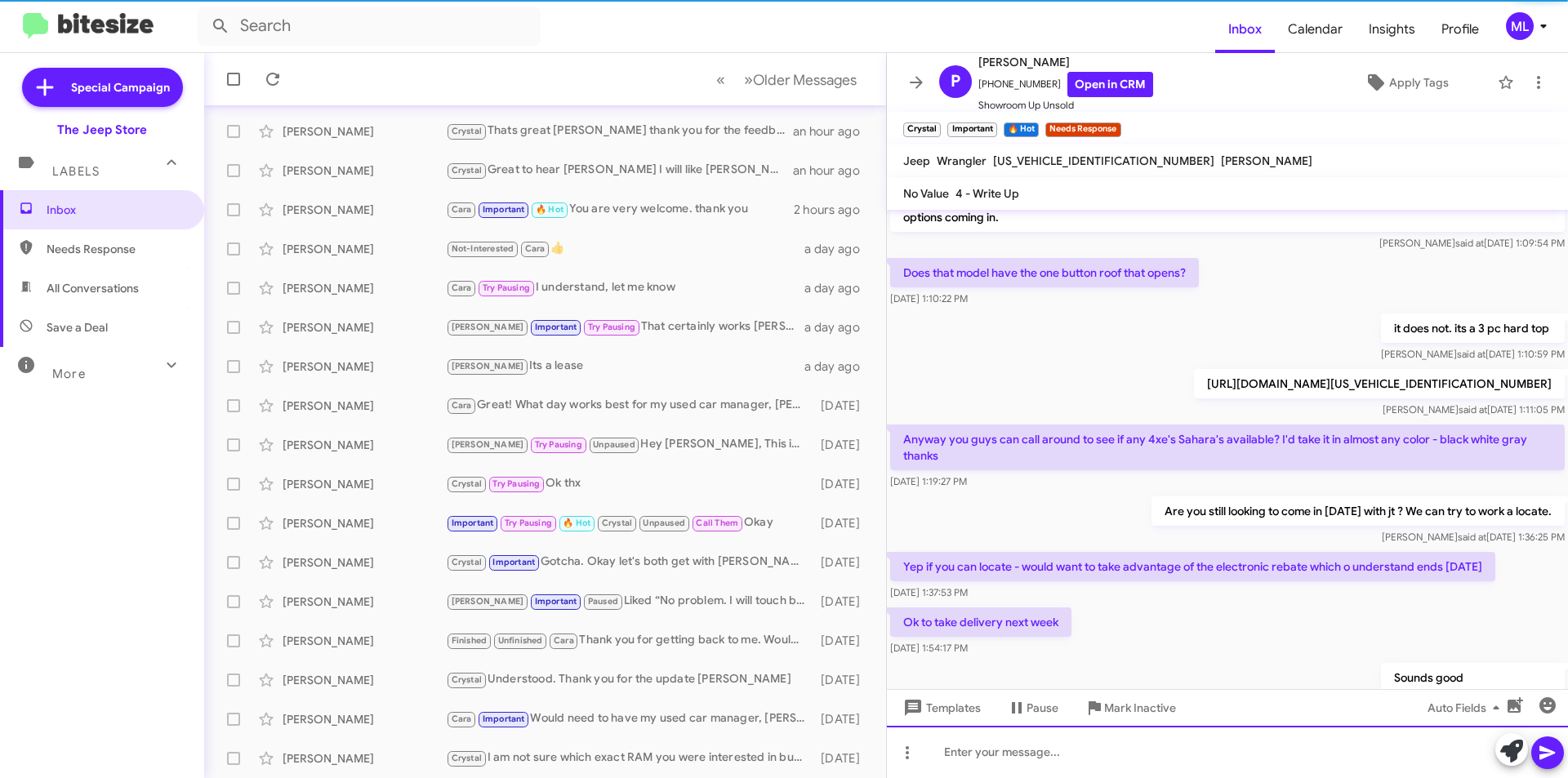
scroll to position [454, 0]
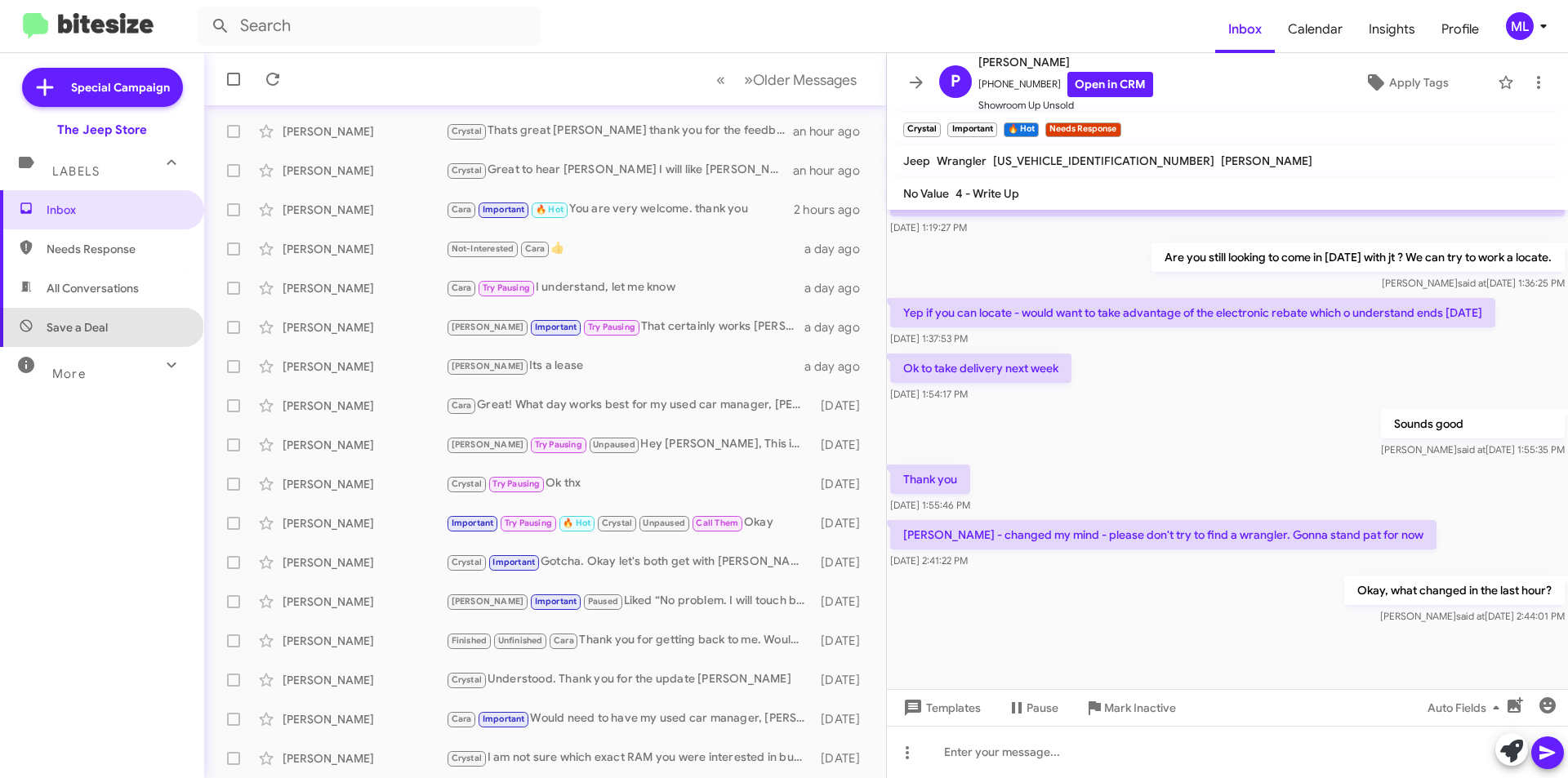
click at [102, 325] on span "Save a Deal" at bounding box center [77, 327] width 61 height 16
type input "in:not-interested"
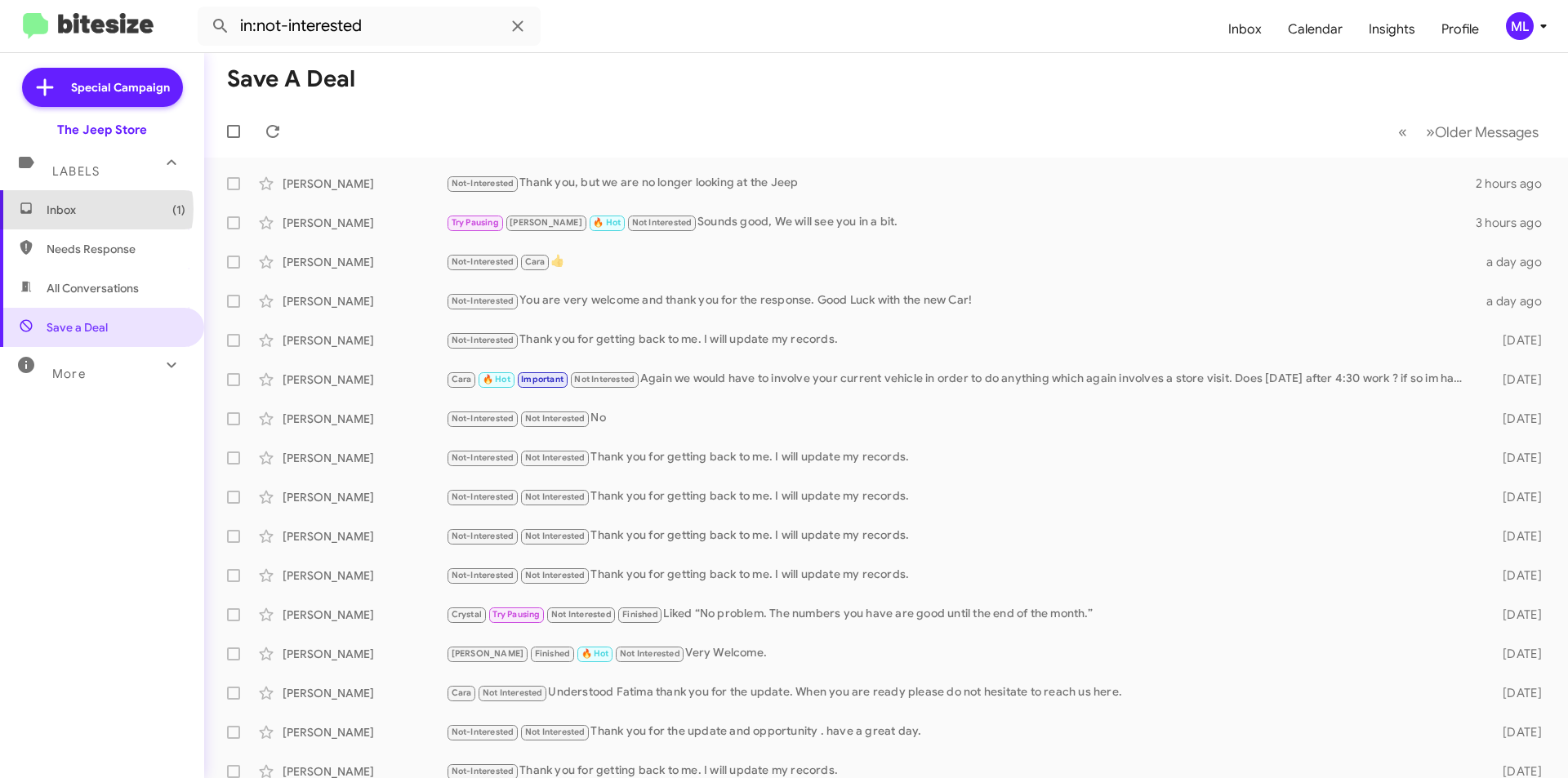
click at [85, 209] on span "Inbox (1)" at bounding box center [116, 210] width 139 height 16
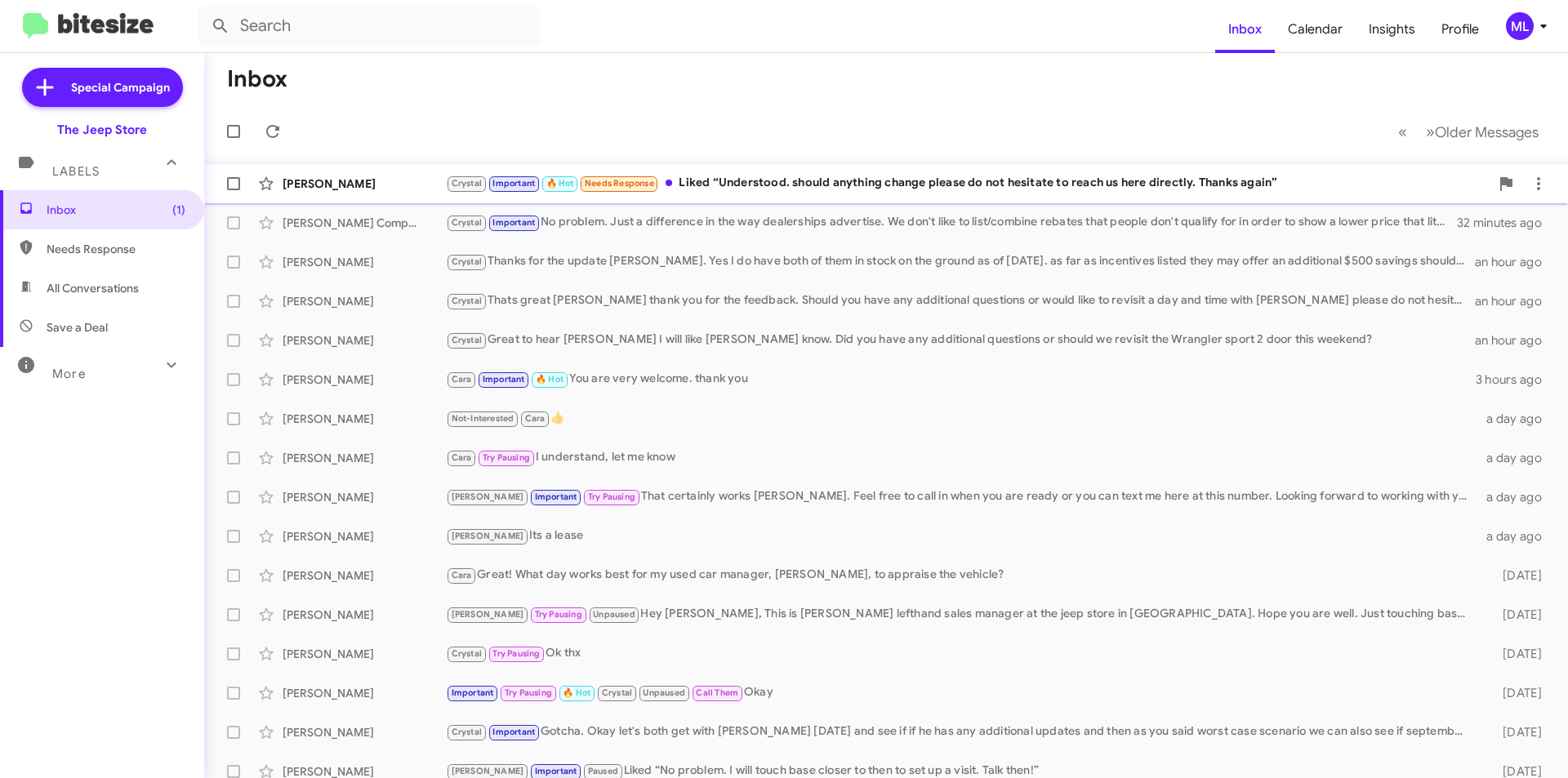
click at [758, 190] on div "Crystal Important 🔥 Hot Needs Response Liked “Understood. should anything chang…" at bounding box center [967, 183] width 1044 height 19
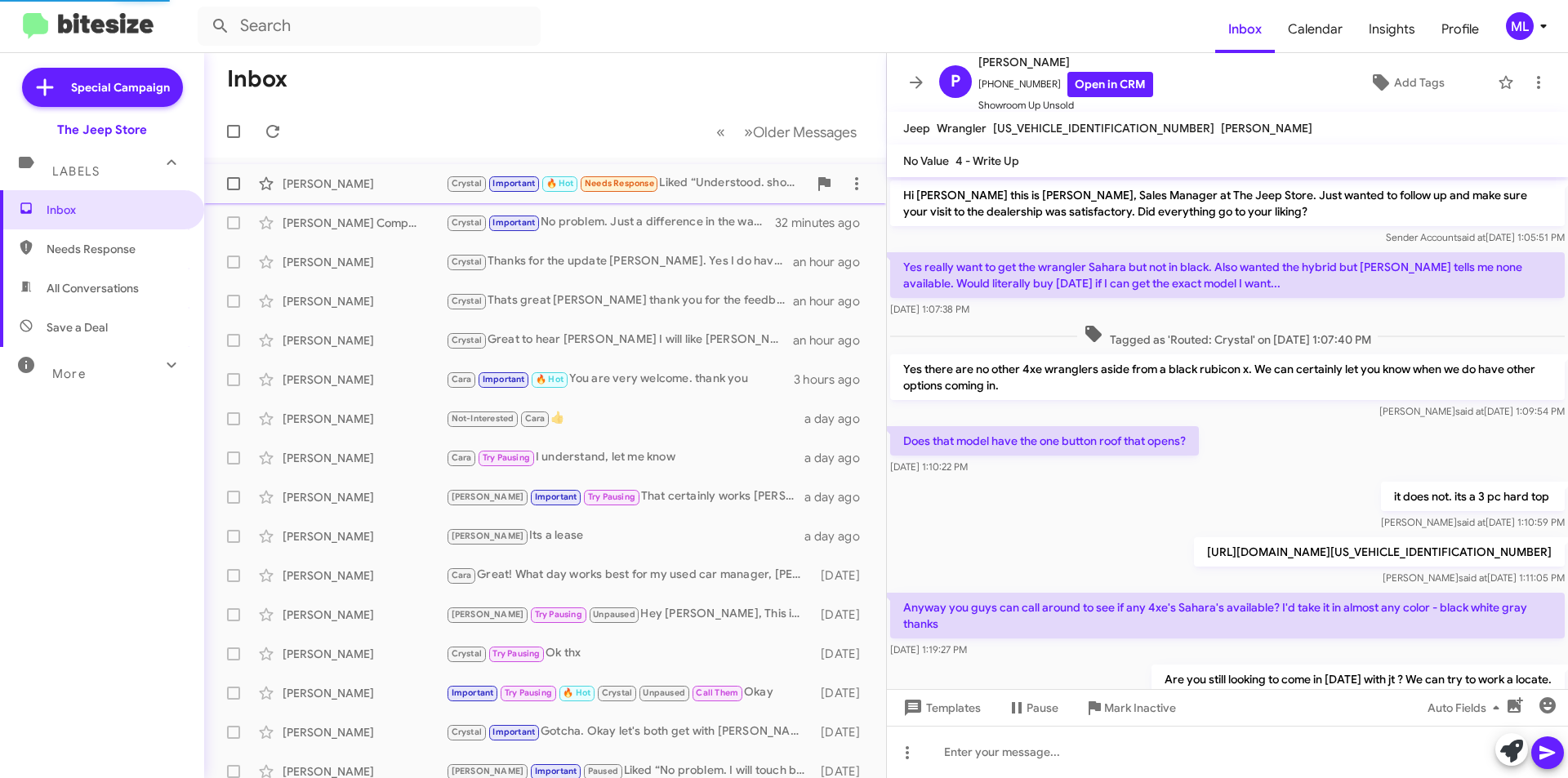
scroll to position [618, 0]
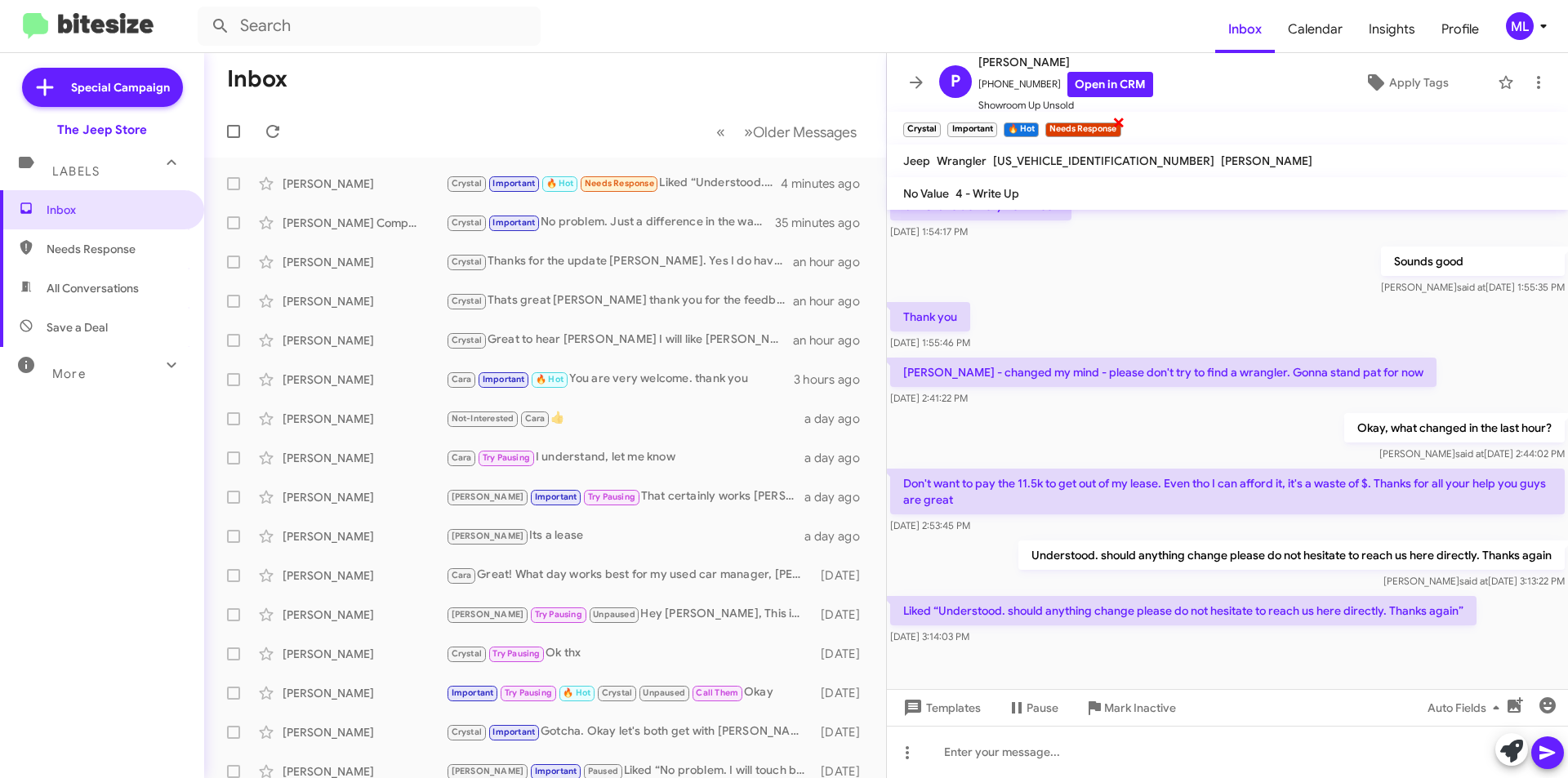
click at [1106, 127] on small "Needs Response" at bounding box center [1083, 130] width 75 height 14
click at [1114, 121] on span "×" at bounding box center [1119, 122] width 13 height 20
click at [1395, 74] on span "Apply Tags" at bounding box center [1418, 82] width 59 height 30
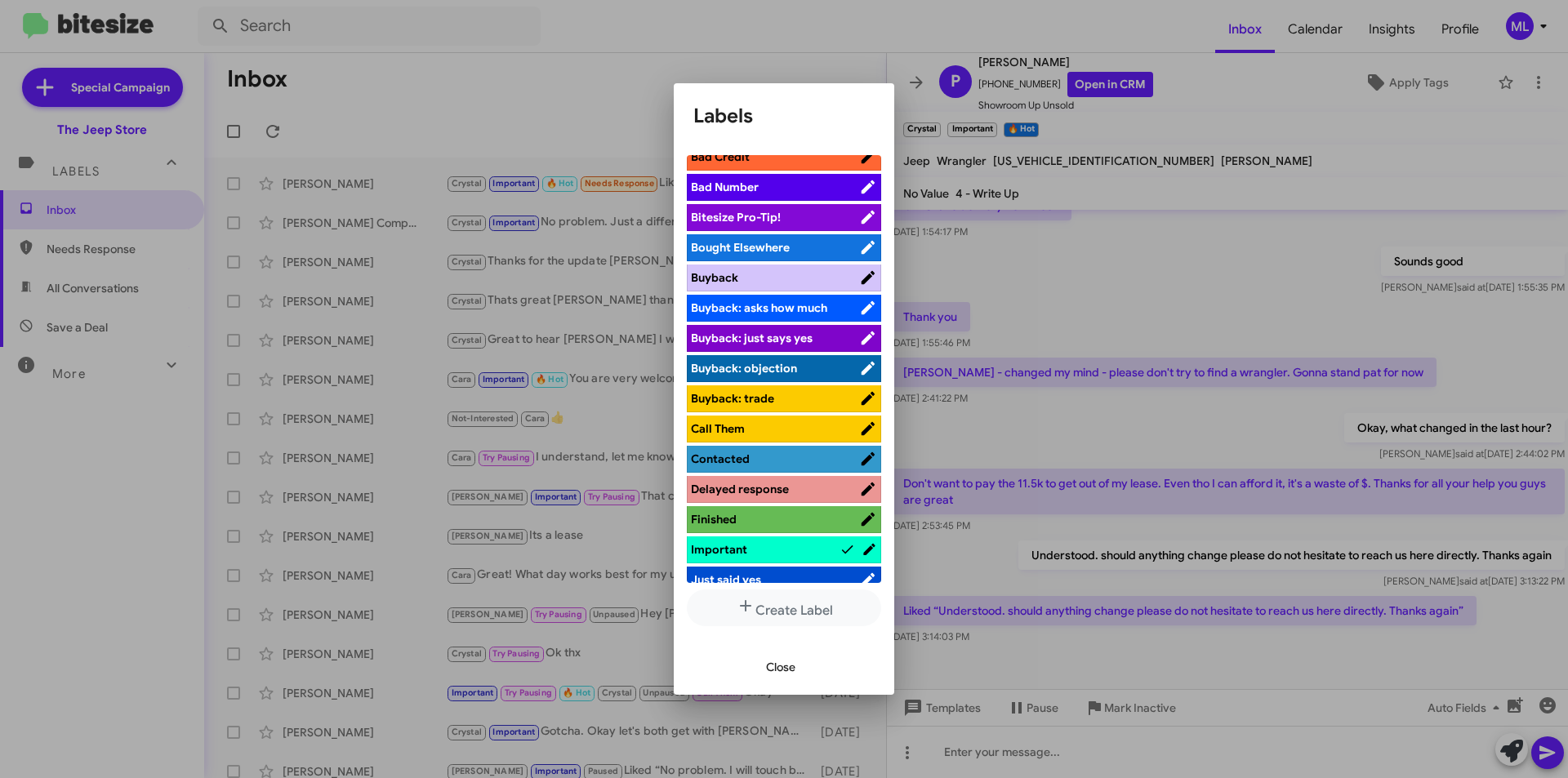
scroll to position [408, 0]
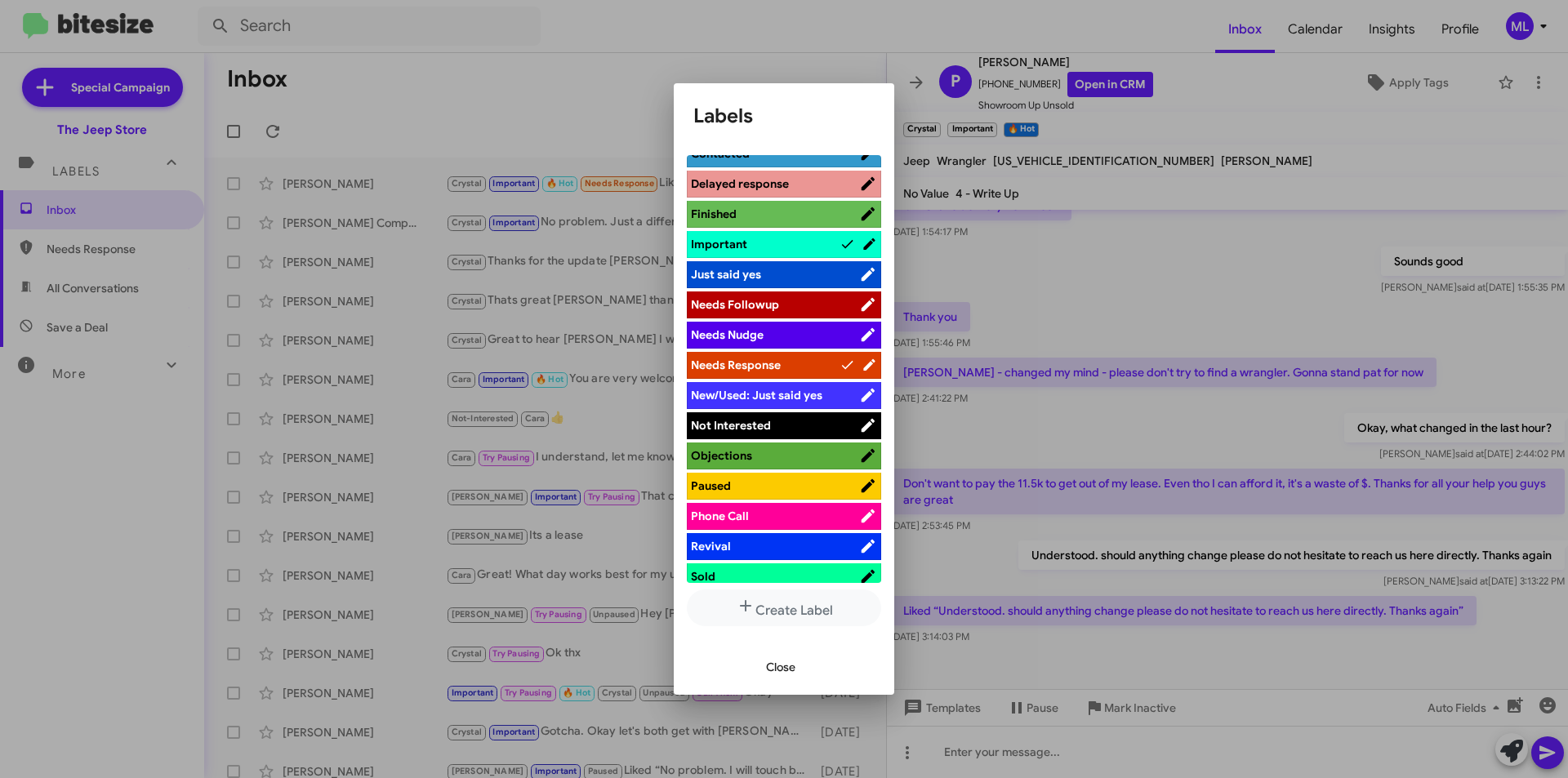
click at [808, 432] on span "Not Interested" at bounding box center [775, 425] width 169 height 16
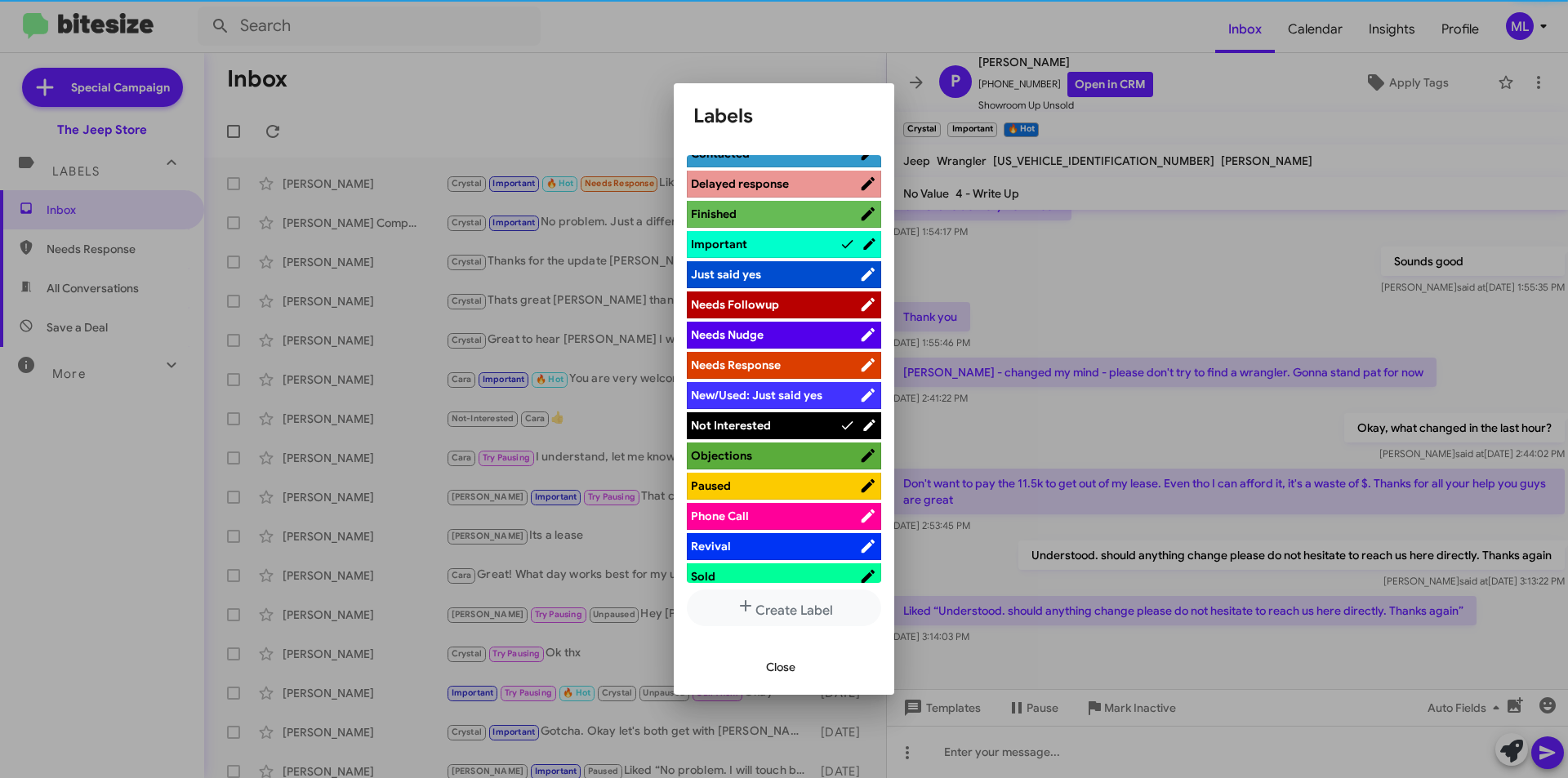
click at [776, 662] on span "Close" at bounding box center [780, 667] width 30 height 30
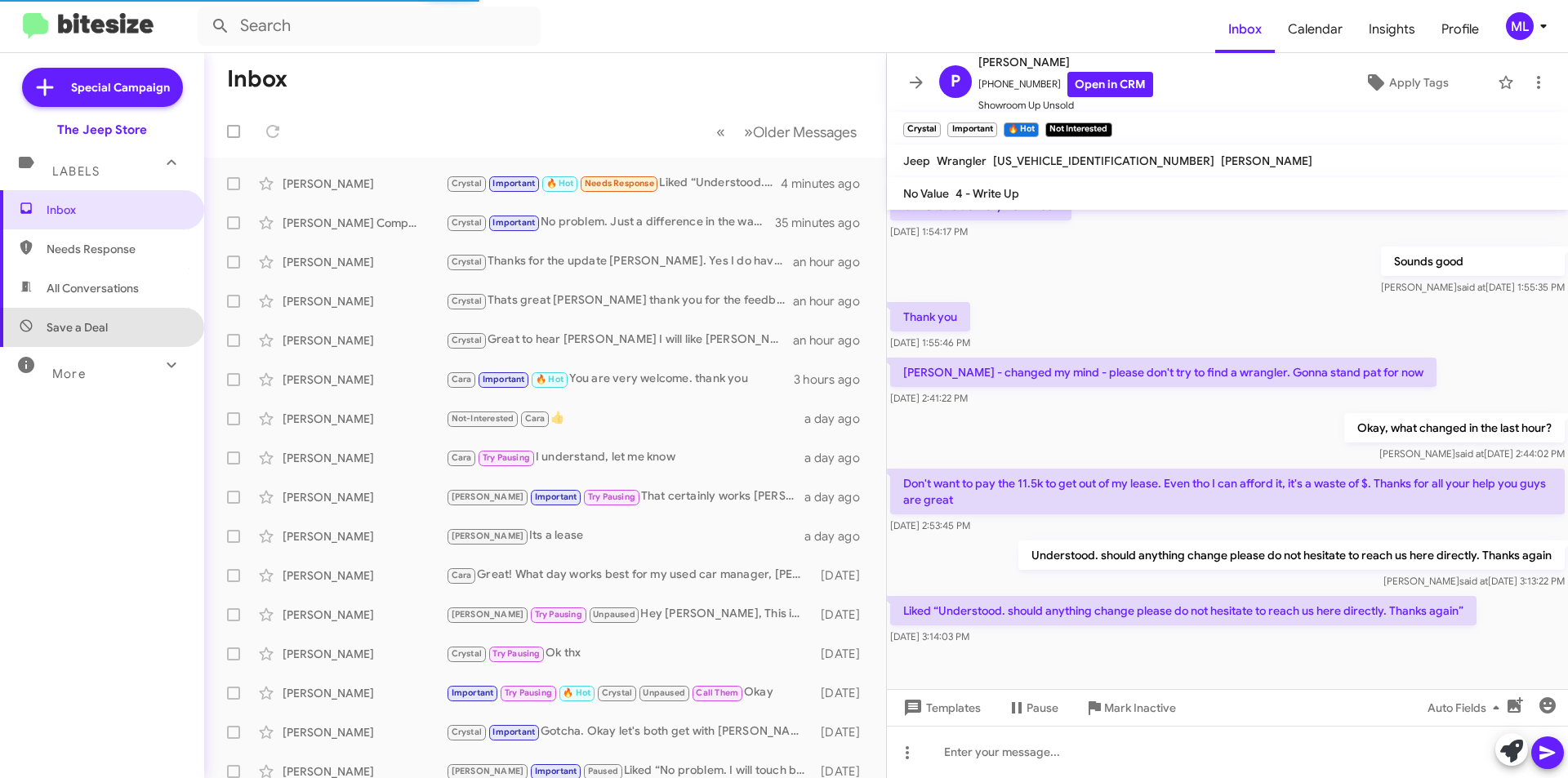
click at [120, 329] on span "Save a Deal" at bounding box center [102, 327] width 204 height 39
type input "in:not-interested"
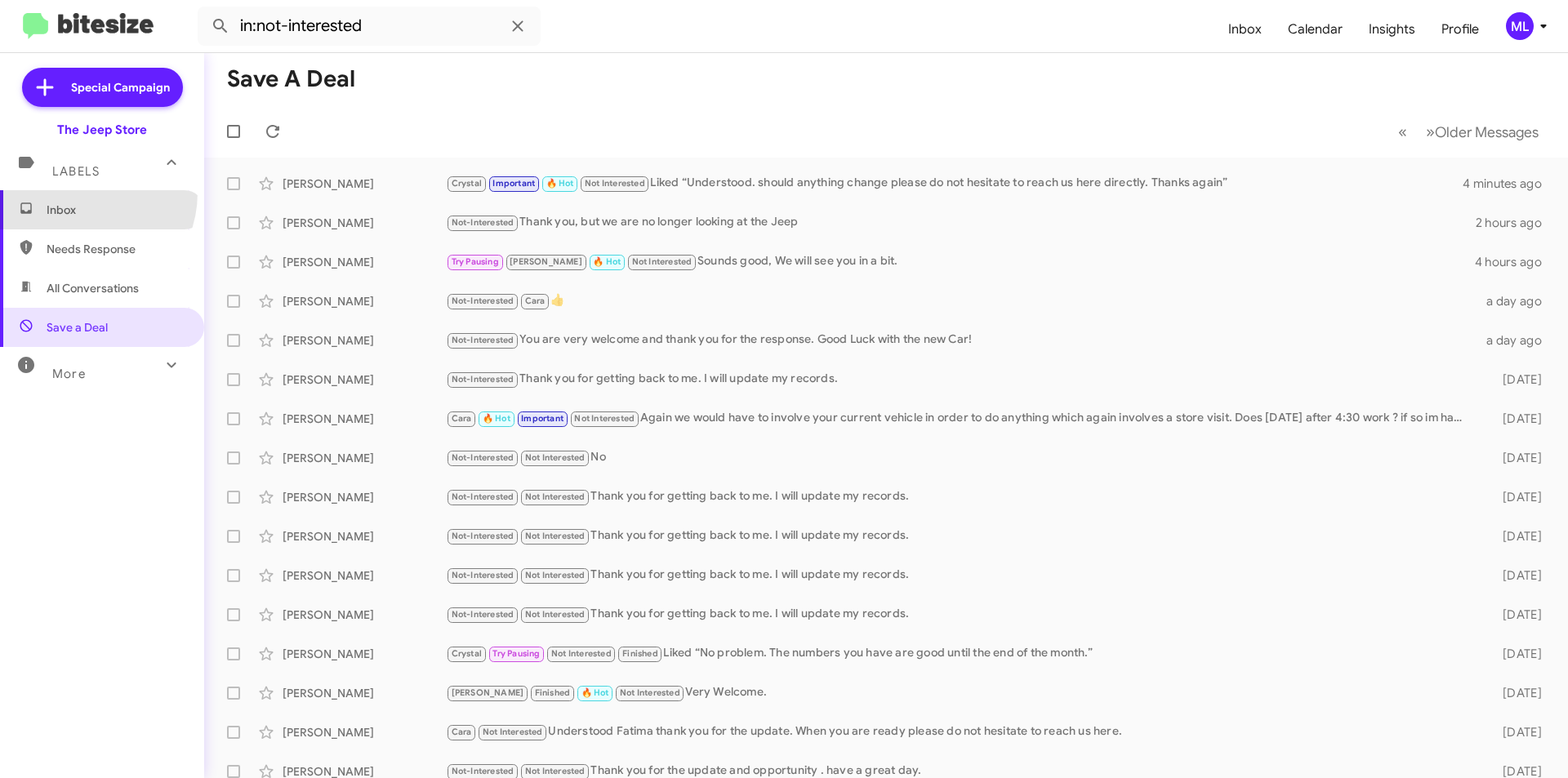
click at [77, 193] on span "Inbox" at bounding box center [102, 210] width 204 height 39
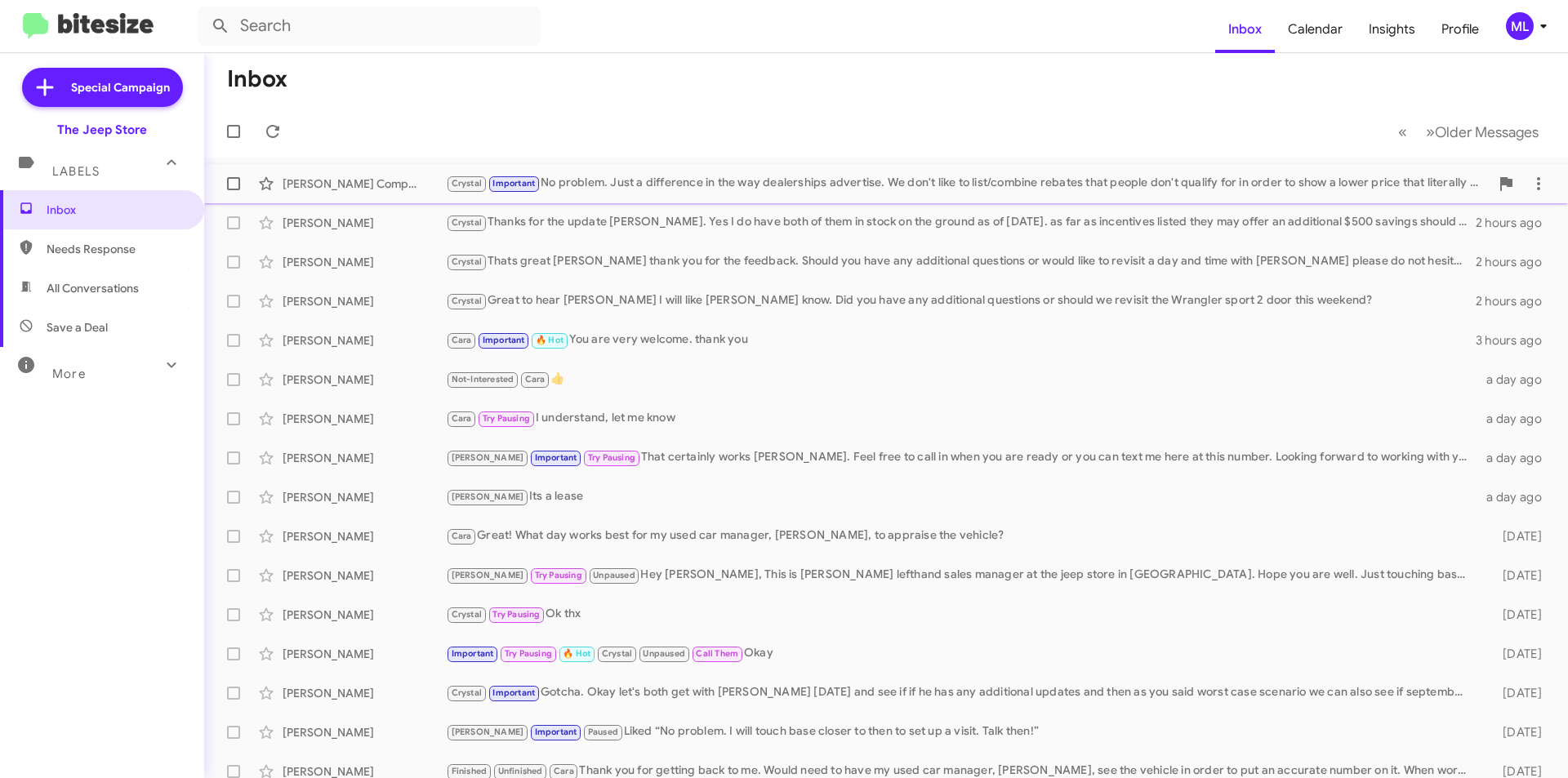
click at [563, 183] on div "Crystal Important No problem. Just a difference in the way dealerships advertis…" at bounding box center [967, 183] width 1044 height 19
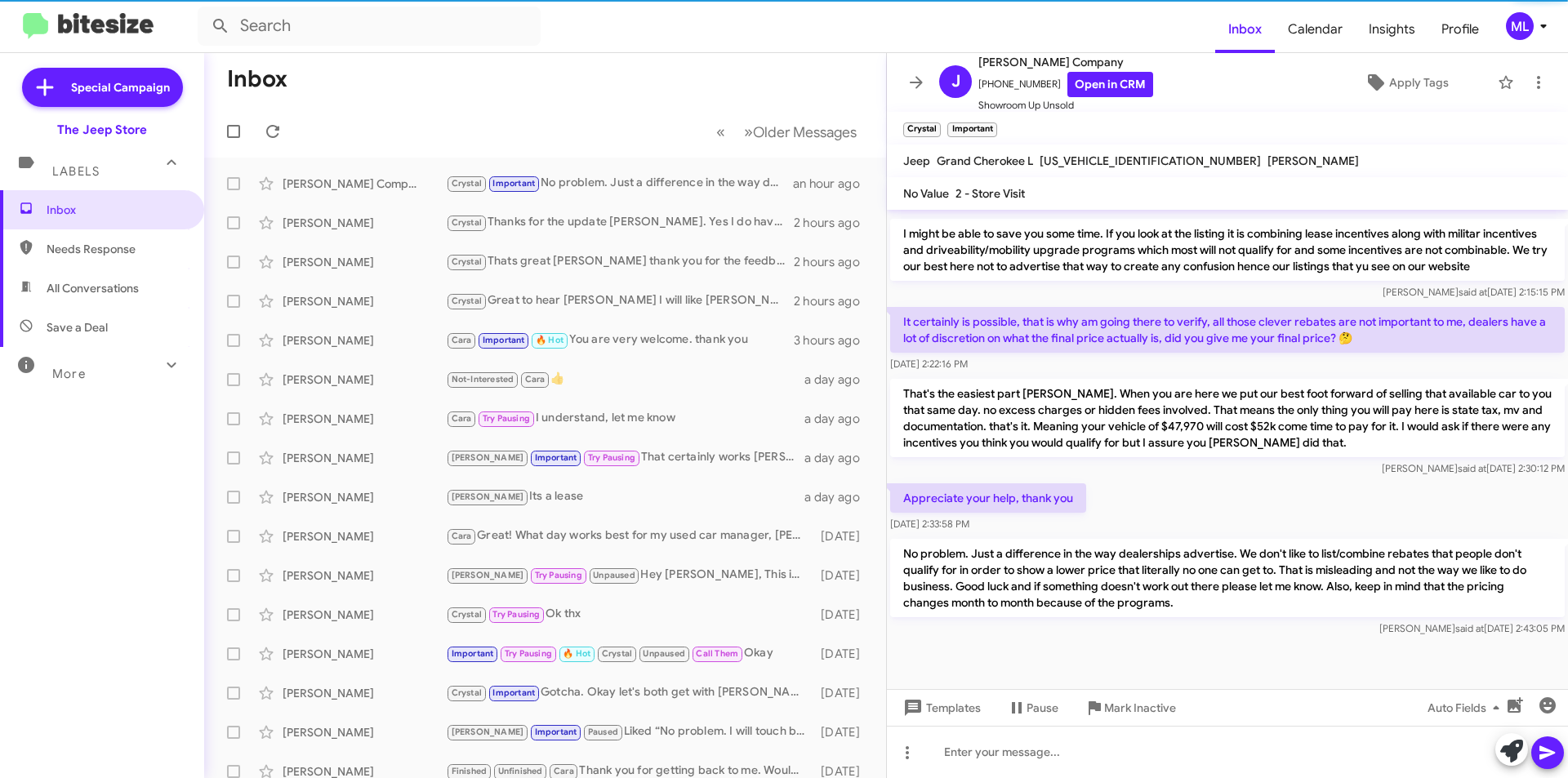
scroll to position [407, 0]
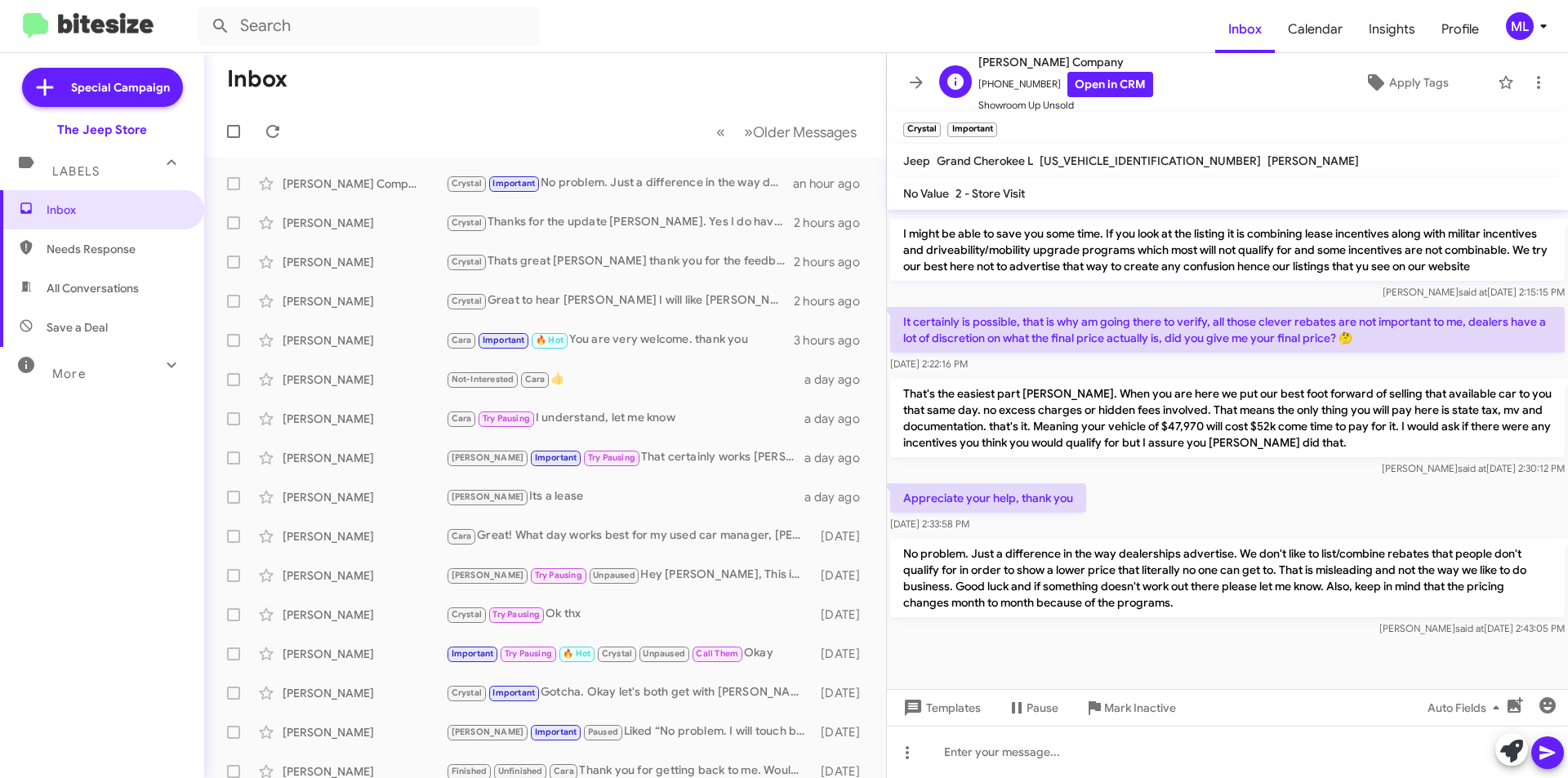
drag, startPoint x: 1046, startPoint y: 88, endPoint x: 989, endPoint y: 94, distance: 57.3
click at [989, 94] on span "[PHONE_NUMBER] Open in CRM" at bounding box center [1065, 84] width 175 height 25
copy span "7329969460"
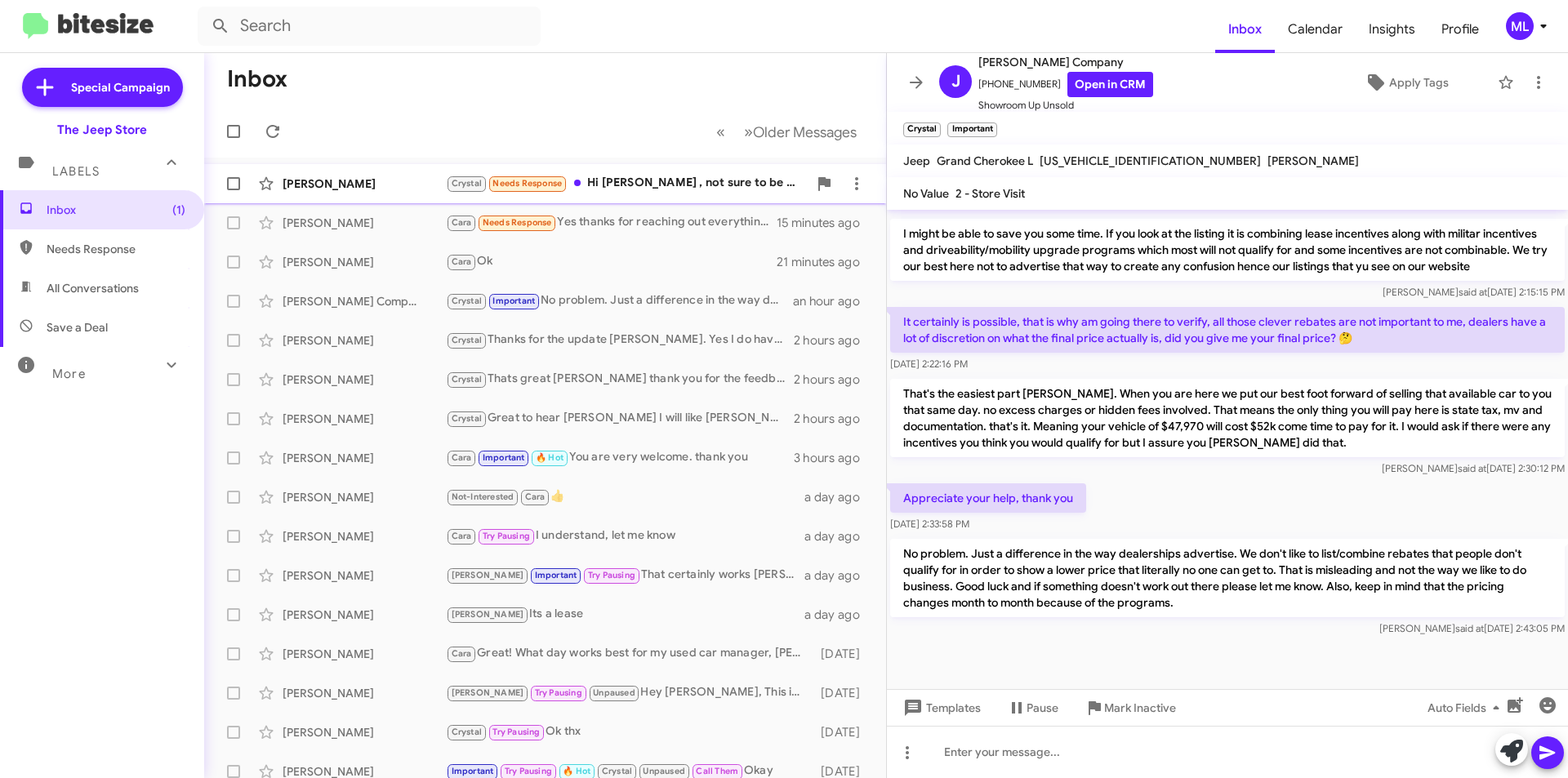
click at [673, 187] on div "Crystal Needs Response Hi [PERSON_NAME] , not sure to be Honest don't know what…" at bounding box center [626, 183] width 361 height 19
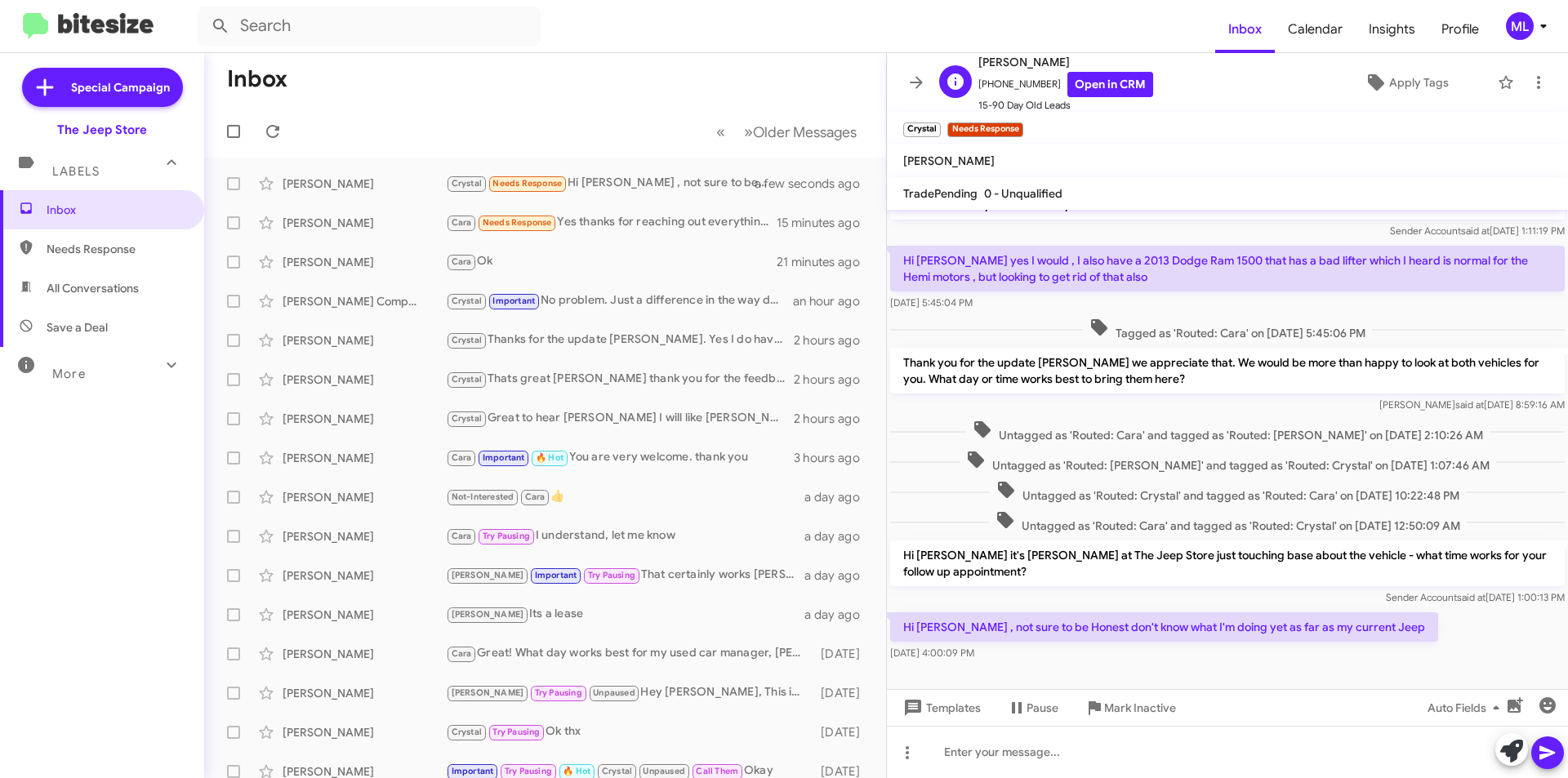
drag, startPoint x: 1040, startPoint y: 86, endPoint x: 986, endPoint y: 87, distance: 54.0
click at [986, 87] on span "[PHONE_NUMBER] Open in CRM" at bounding box center [1065, 84] width 175 height 25
copy span "7328149900"
